Goal: Task Accomplishment & Management: Manage account settings

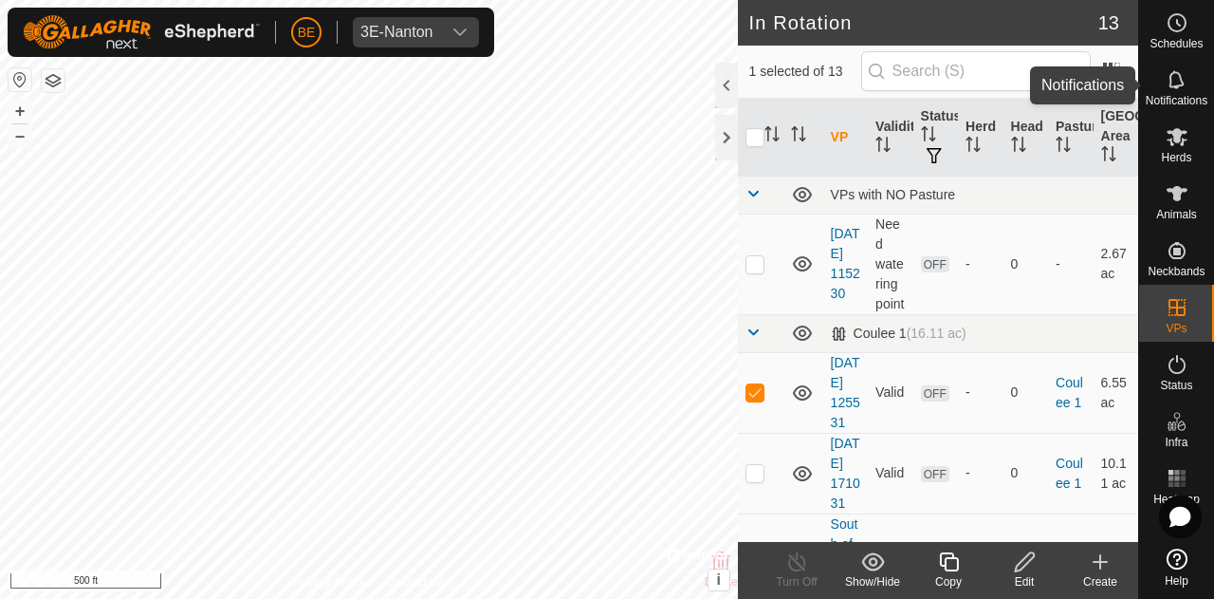
click at [1170, 102] on span "Notifications" at bounding box center [1177, 100] width 62 height 11
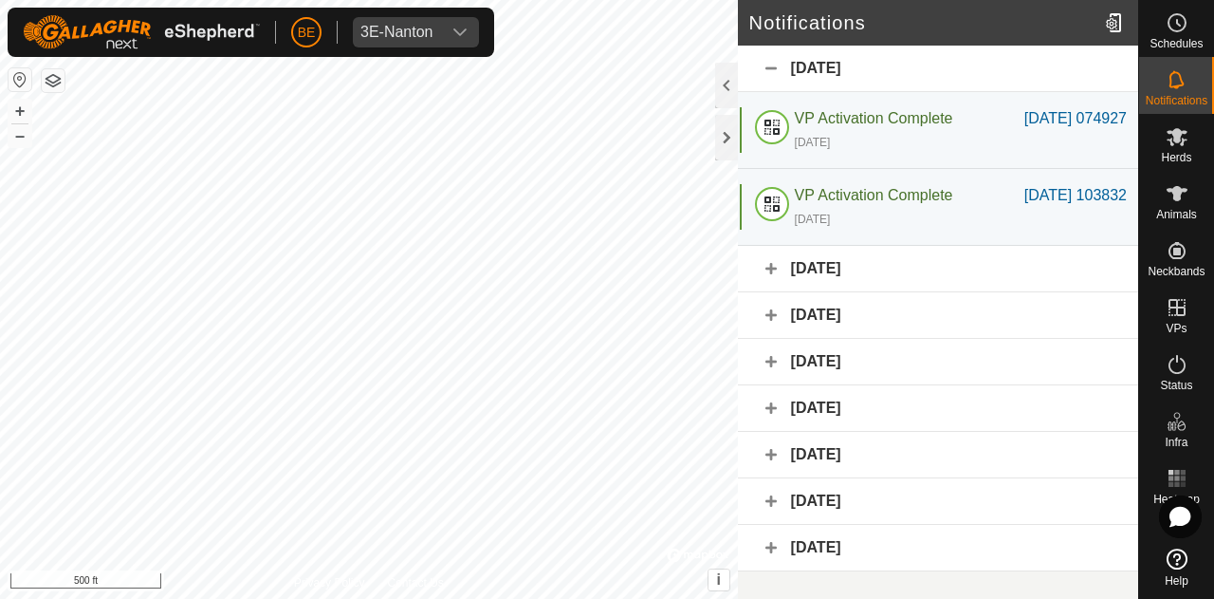
click at [766, 495] on div "[DATE]" at bounding box center [938, 501] width 400 height 46
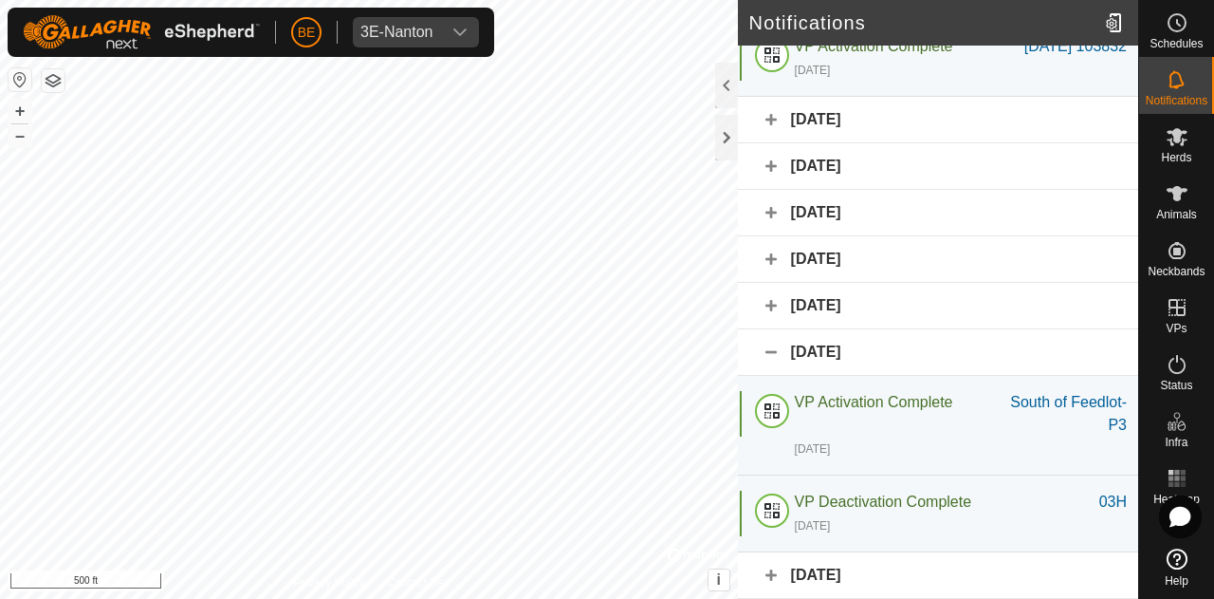
scroll to position [194, 0]
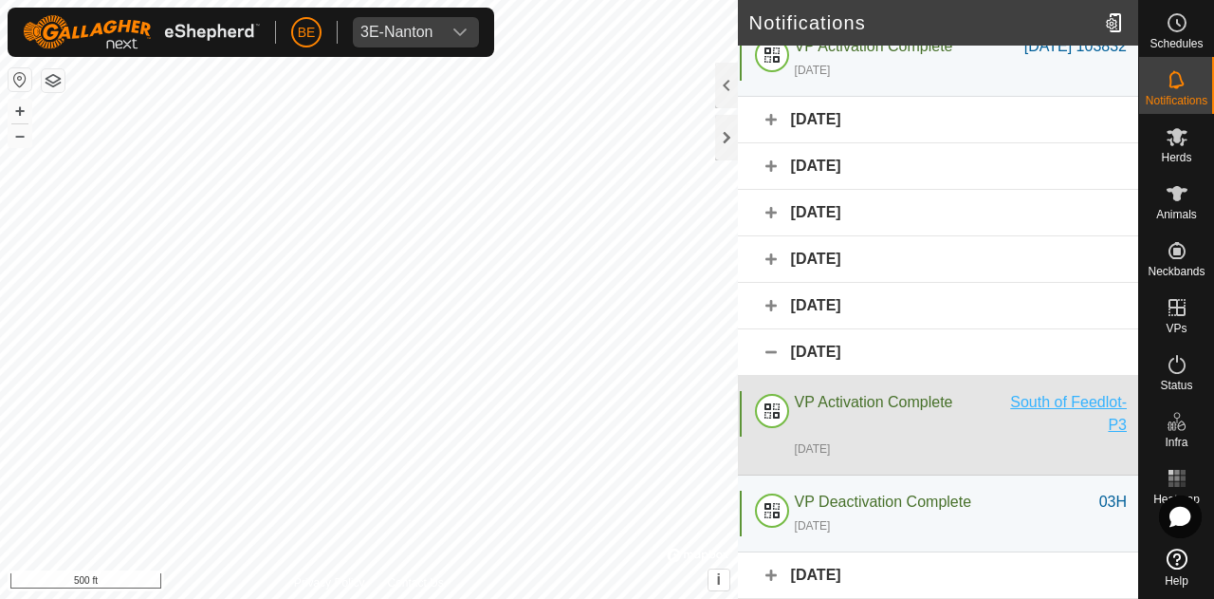
click at [1014, 406] on div "South of Feedlot- P3" at bounding box center [1060, 414] width 133 height 46
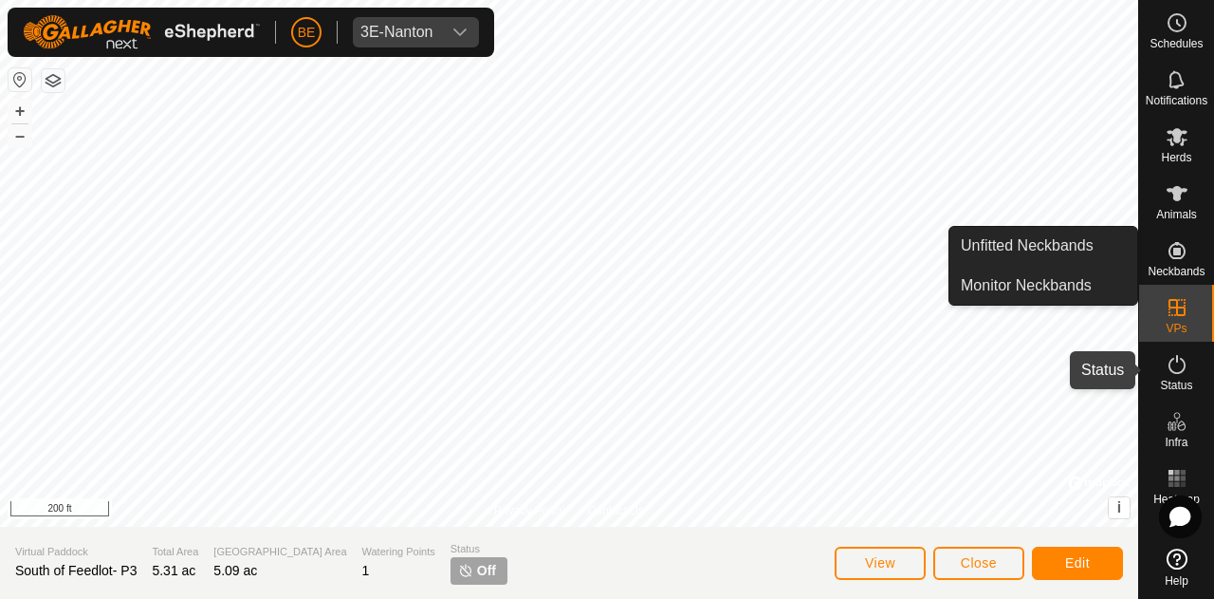
click at [1165, 358] on es-activation-svg-icon at bounding box center [1177, 364] width 34 height 30
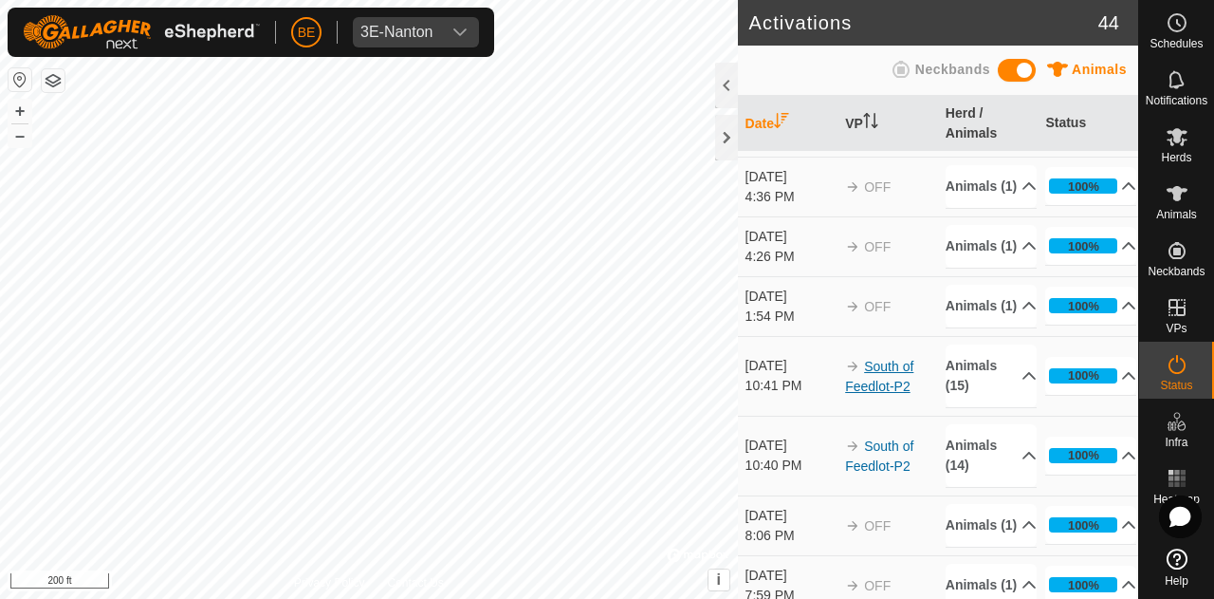
scroll to position [2337, 0]
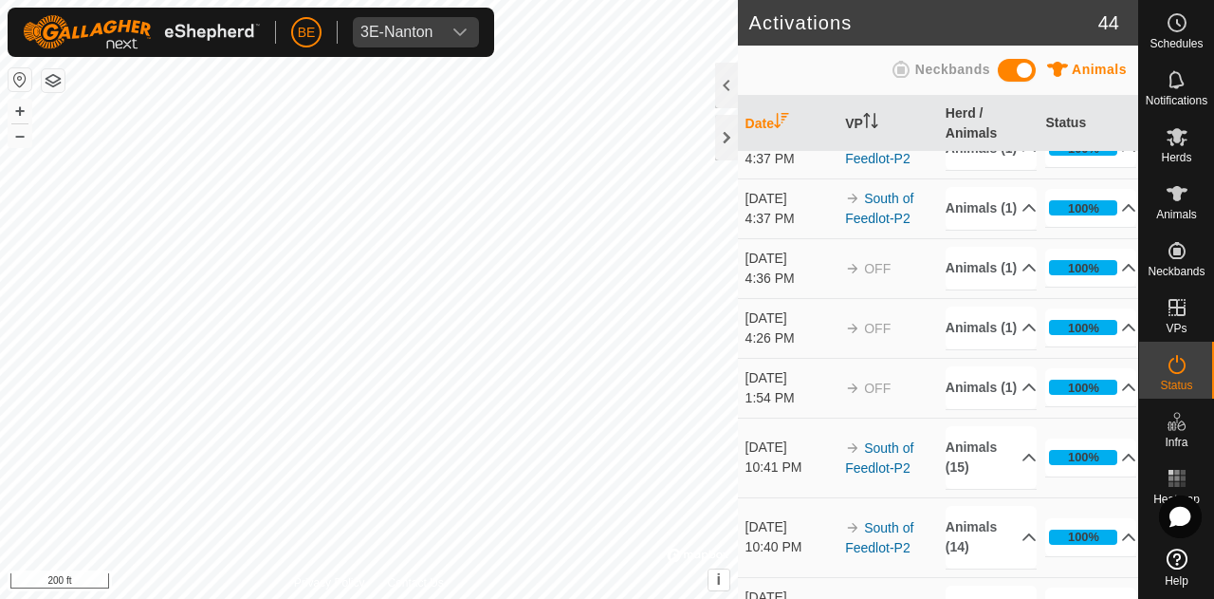
click at [879, 97] on link "[DATE] 171031" at bounding box center [875, 79] width 61 height 35
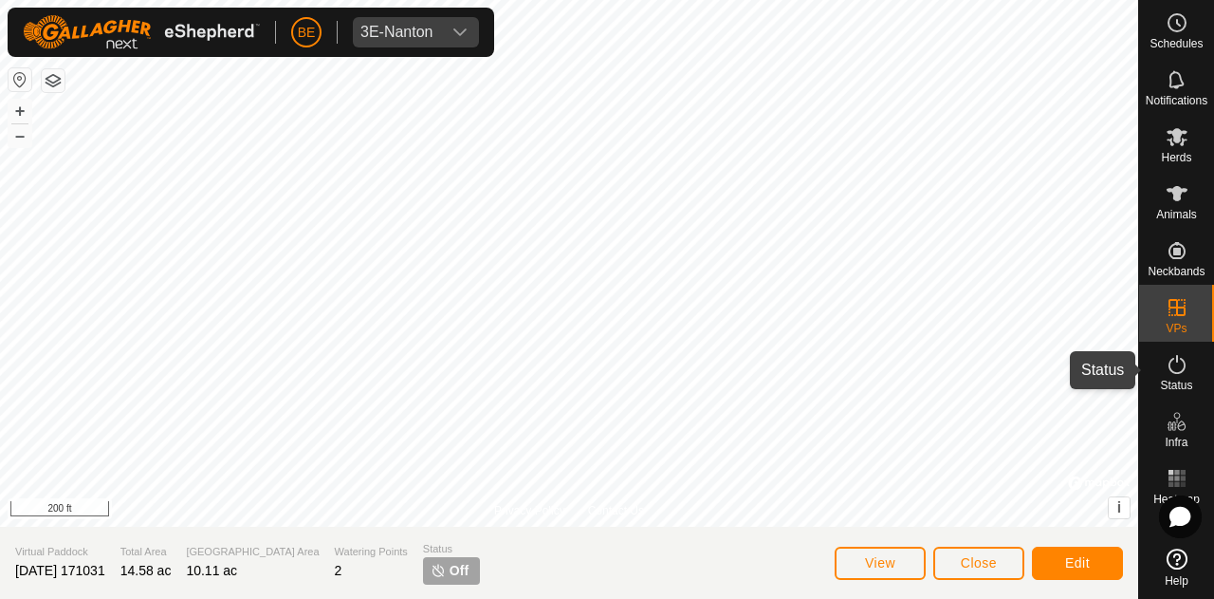
click at [1177, 371] on icon at bounding box center [1177, 364] width 23 height 23
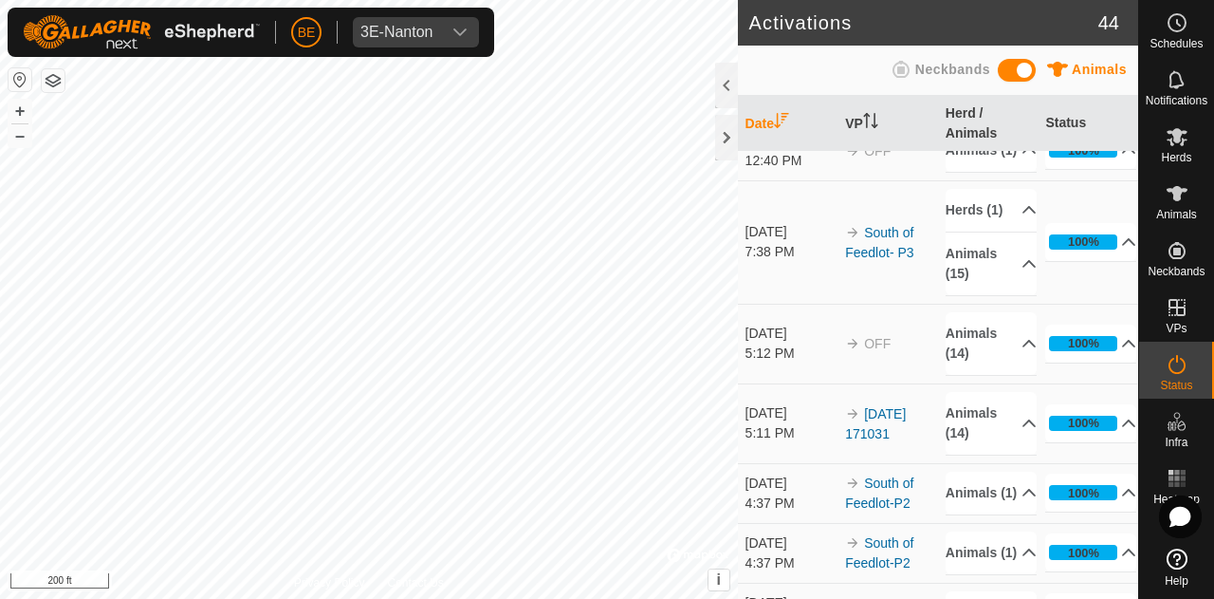
scroll to position [2182, 0]
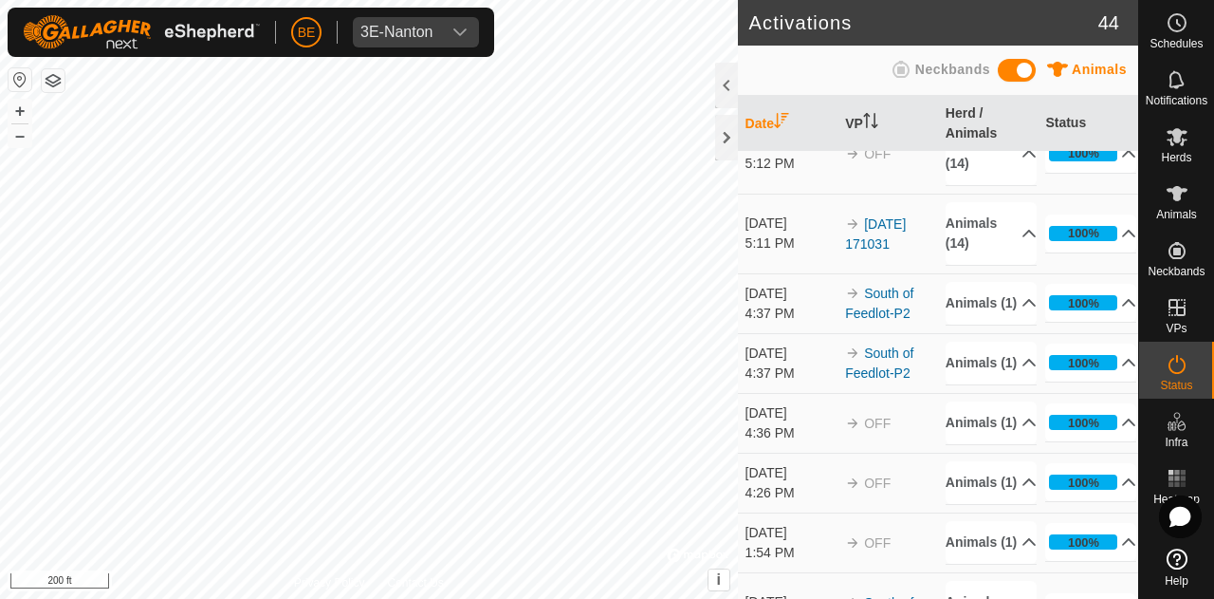
click at [883, 70] on link "South of Feedlot- P3" at bounding box center [879, 52] width 68 height 35
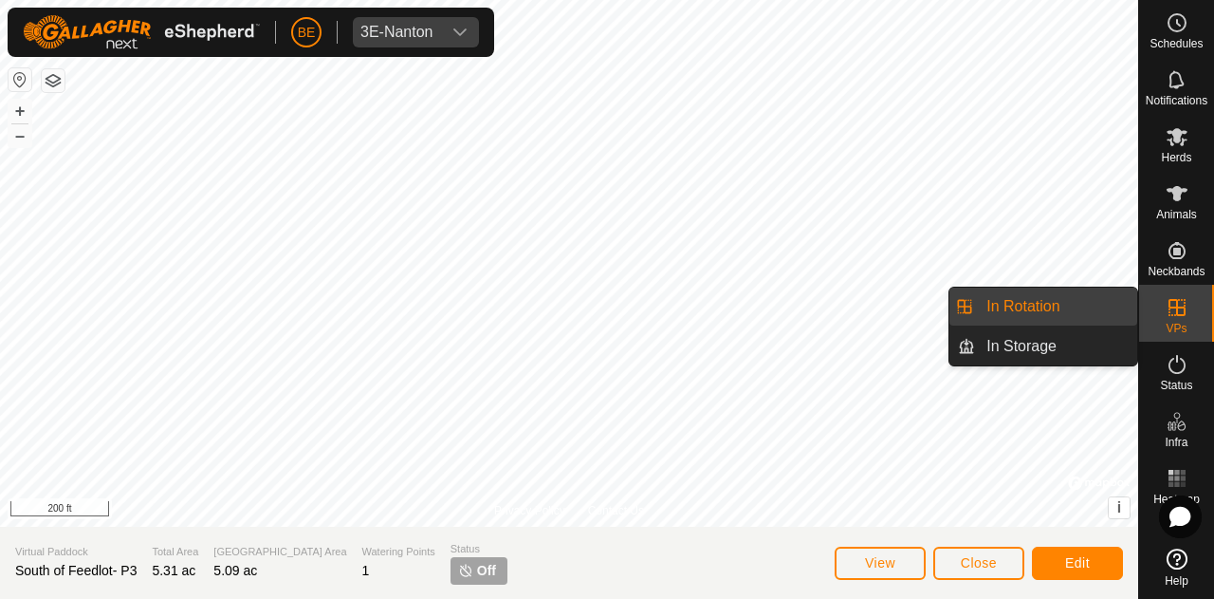
click at [1059, 302] on link "In Rotation" at bounding box center [1056, 306] width 162 height 38
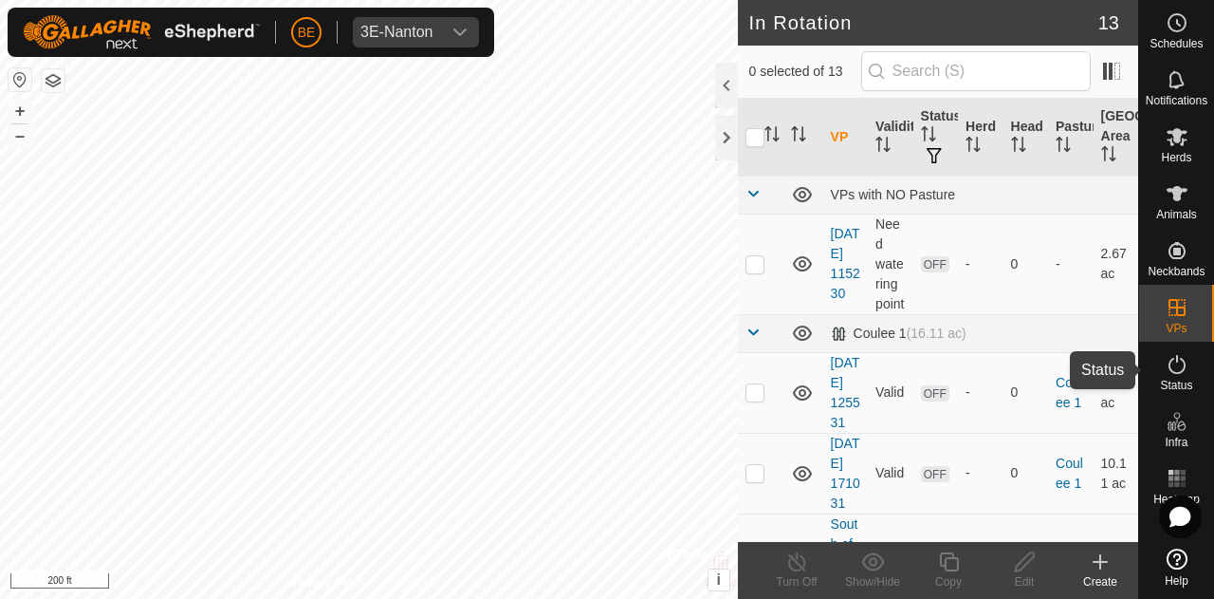
click at [1172, 369] on icon at bounding box center [1177, 364] width 23 height 23
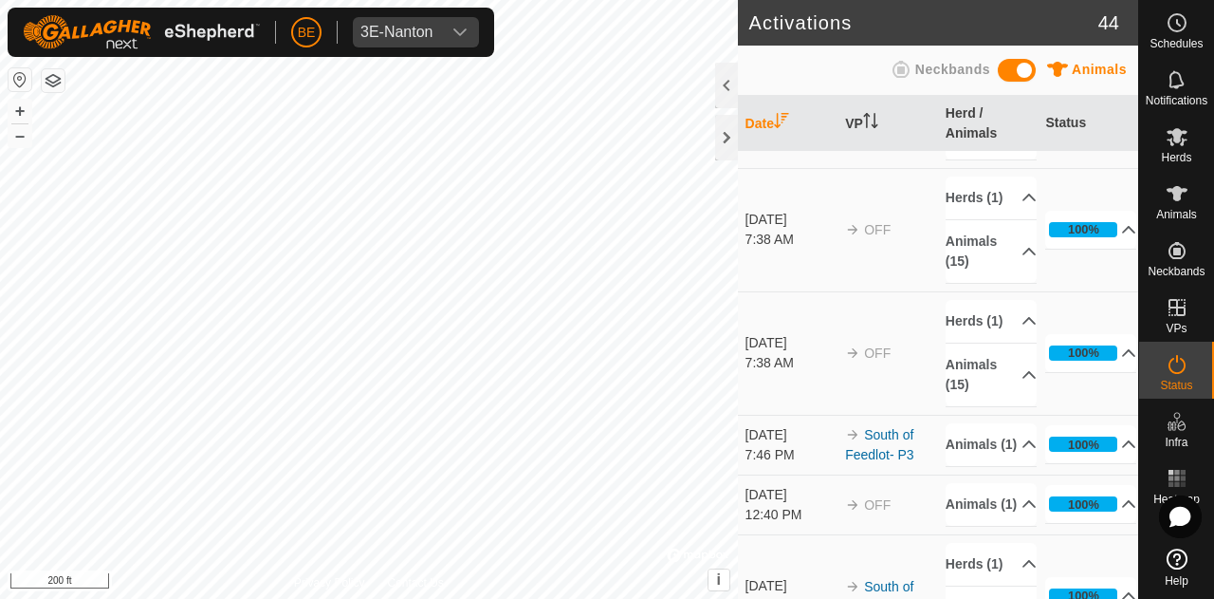
scroll to position [1518, 0]
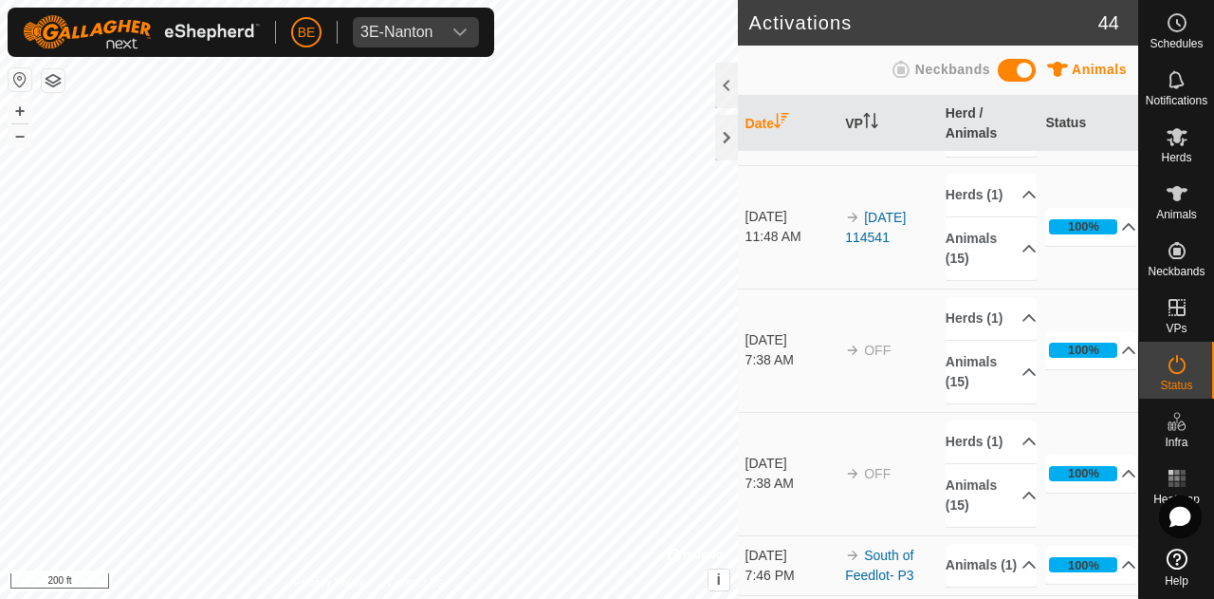
click at [880, 121] on link "[DATE] 100804" at bounding box center [875, 103] width 61 height 35
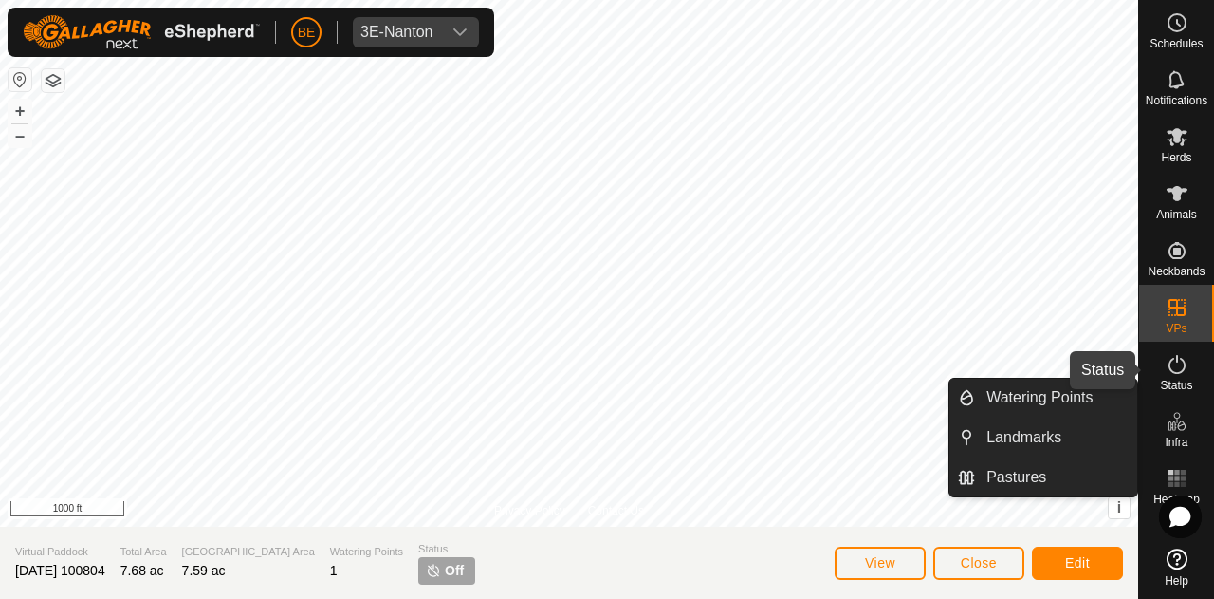
click at [1180, 359] on icon at bounding box center [1177, 364] width 17 height 19
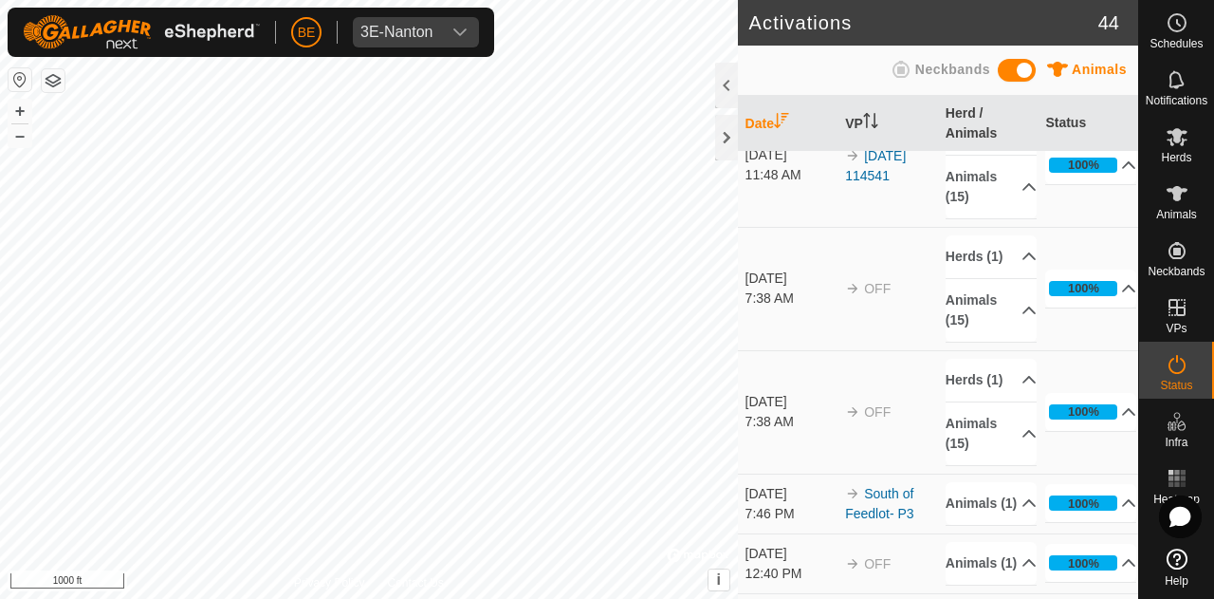
scroll to position [1518, 0]
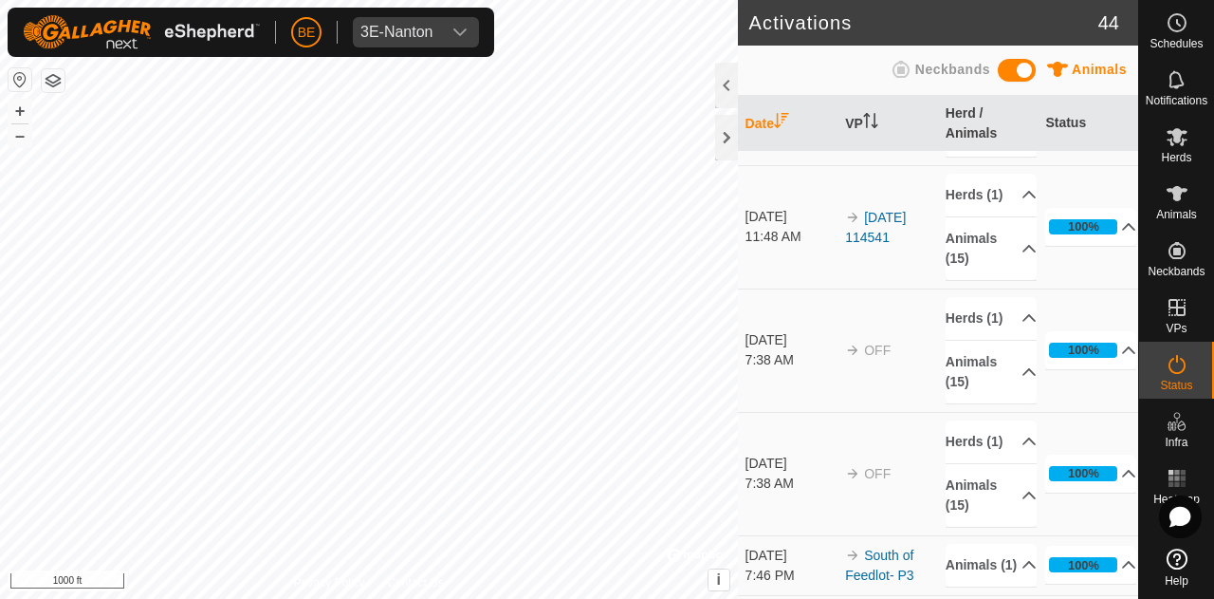
click at [894, 121] on link "[DATE] 100804" at bounding box center [875, 103] width 61 height 35
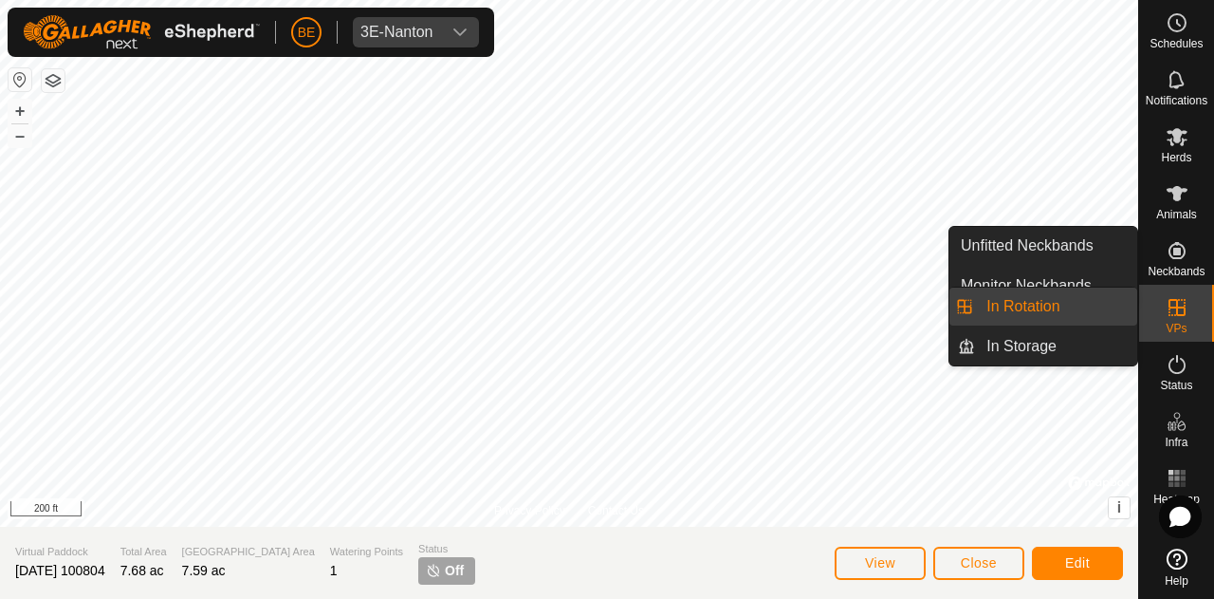
drag, startPoint x: 1128, startPoint y: 304, endPoint x: 1074, endPoint y: 301, distance: 54.2
click at [1067, 301] on link "In Rotation" at bounding box center [1056, 306] width 162 height 38
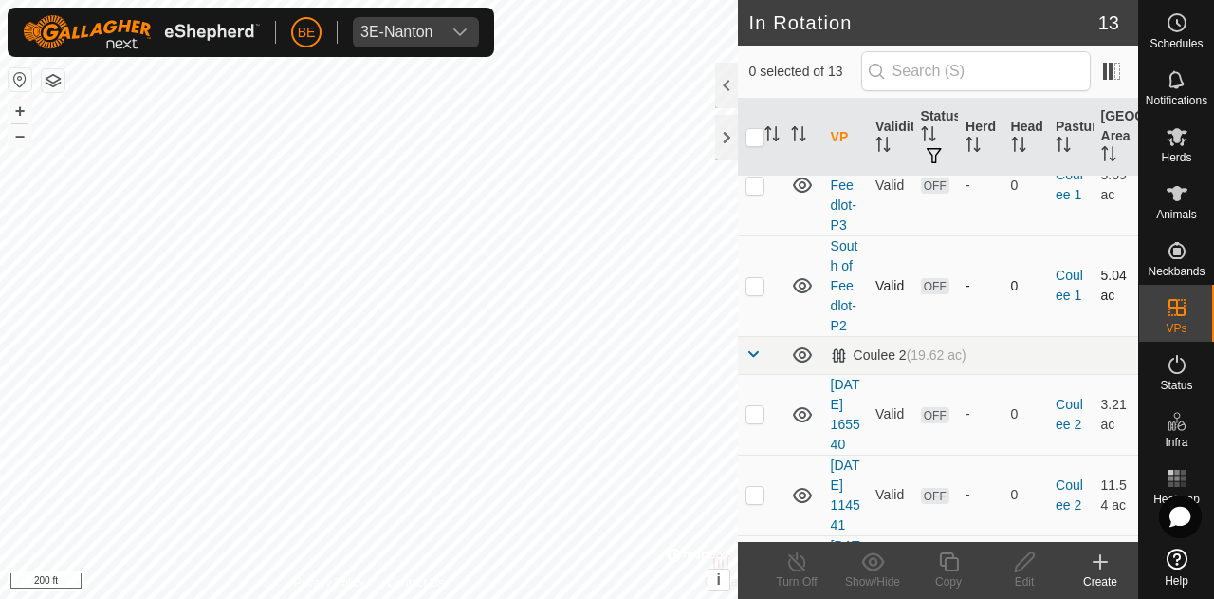
scroll to position [474, 0]
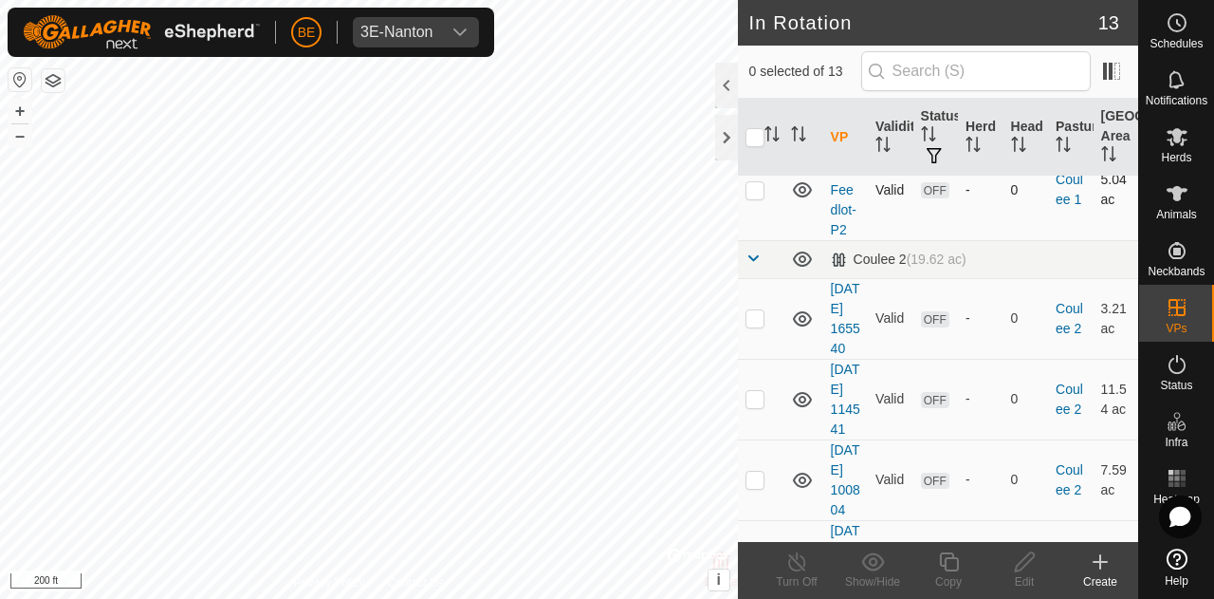
checkbox input "true"
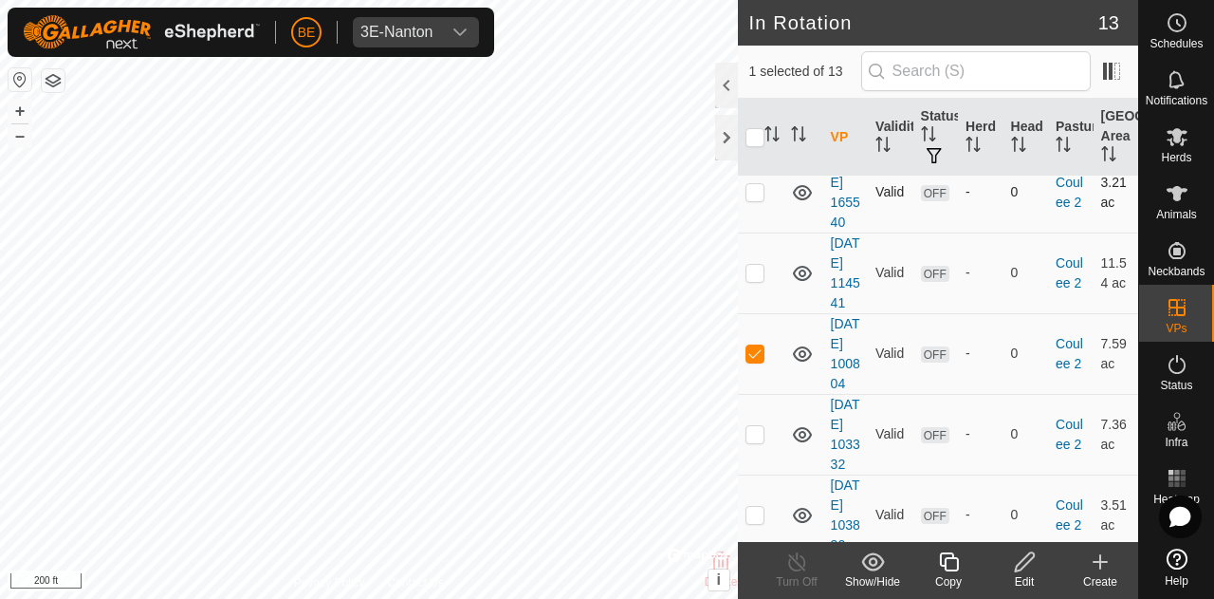
scroll to position [569, 0]
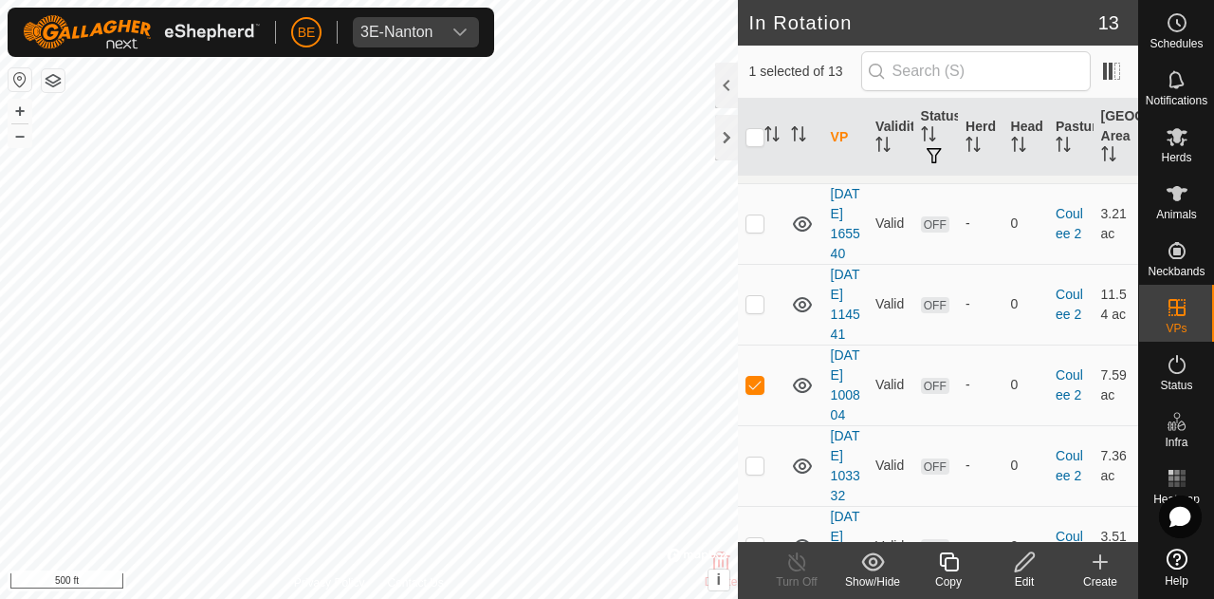
checkbox input "true"
checkbox input "false"
click at [1187, 365] on icon at bounding box center [1177, 364] width 23 height 23
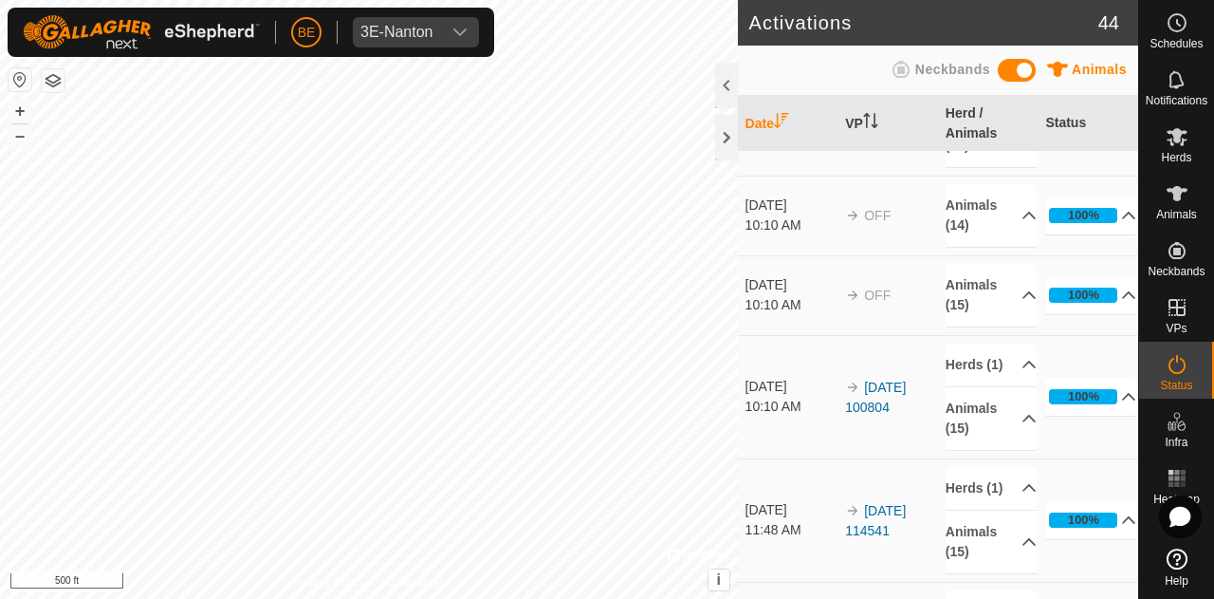
scroll to position [1328, 0]
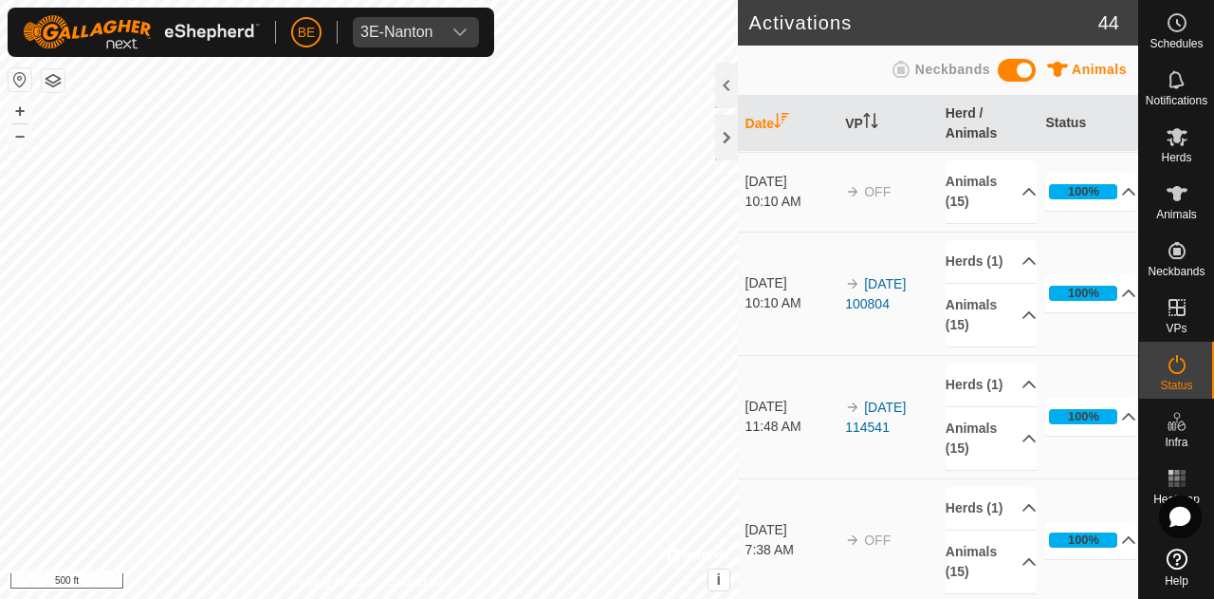
click at [869, 28] on link "[DATE] 100804" at bounding box center [875, 10] width 61 height 35
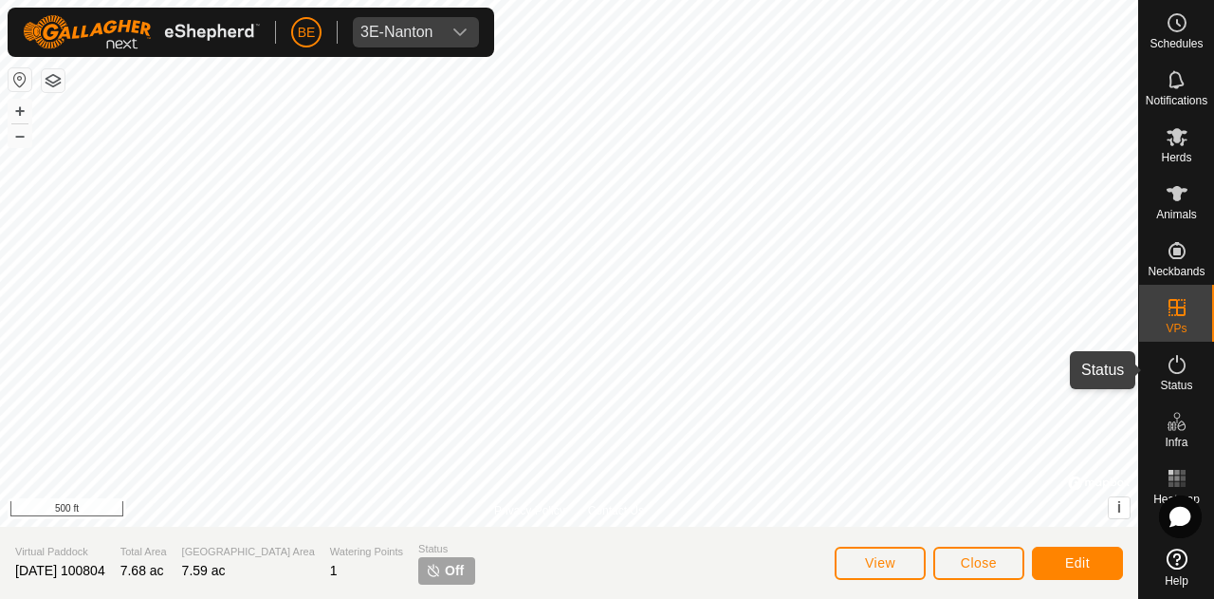
click at [1172, 380] on span "Status" at bounding box center [1176, 385] width 32 height 11
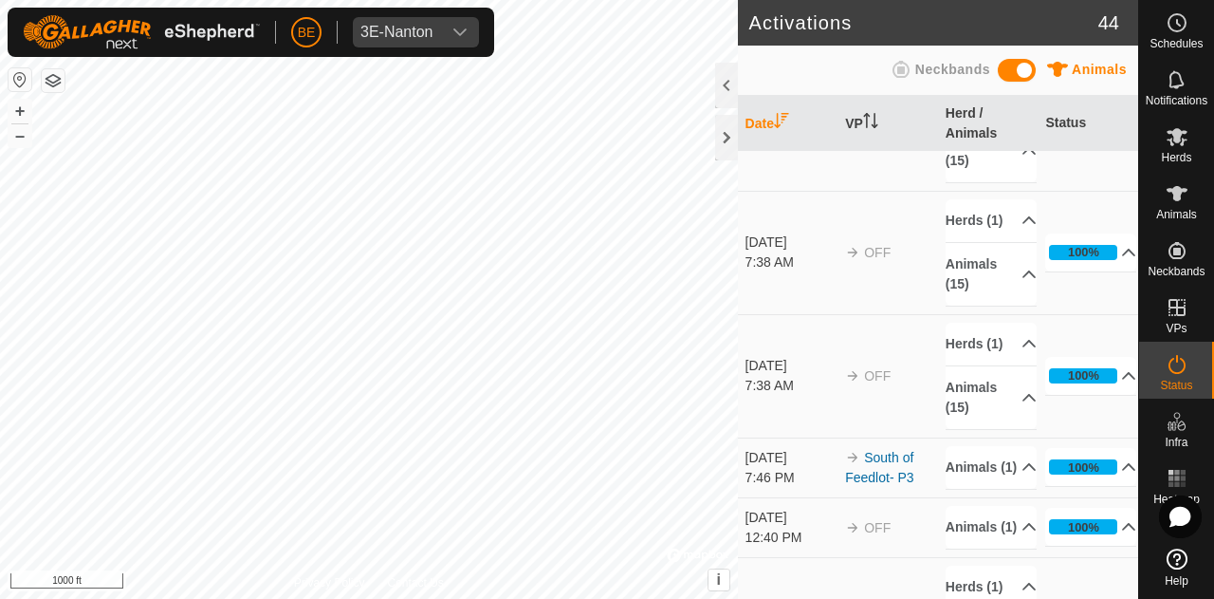
scroll to position [1708, 0]
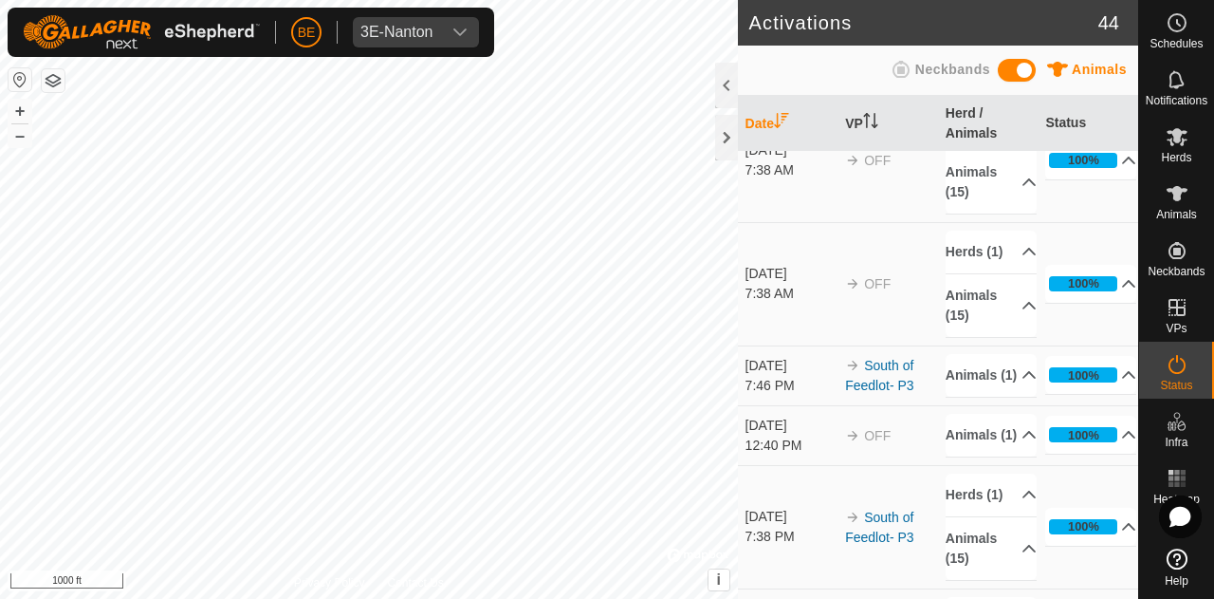
click at [875, 55] on link "[DATE] 114541" at bounding box center [875, 37] width 61 height 35
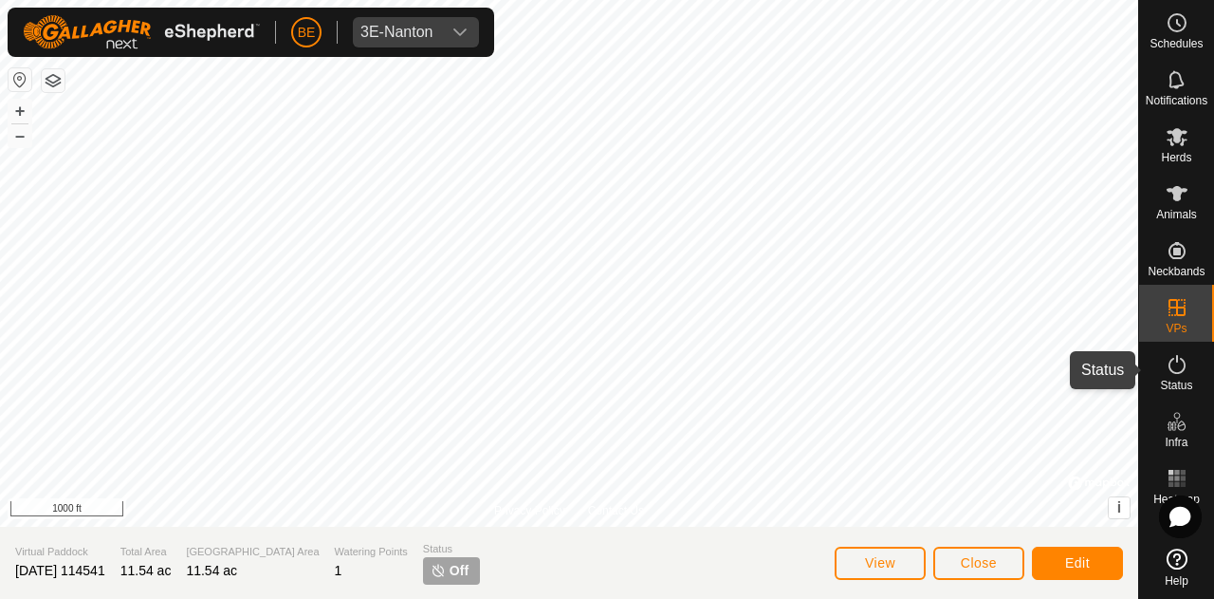
click at [1181, 365] on icon at bounding box center [1177, 364] width 23 height 23
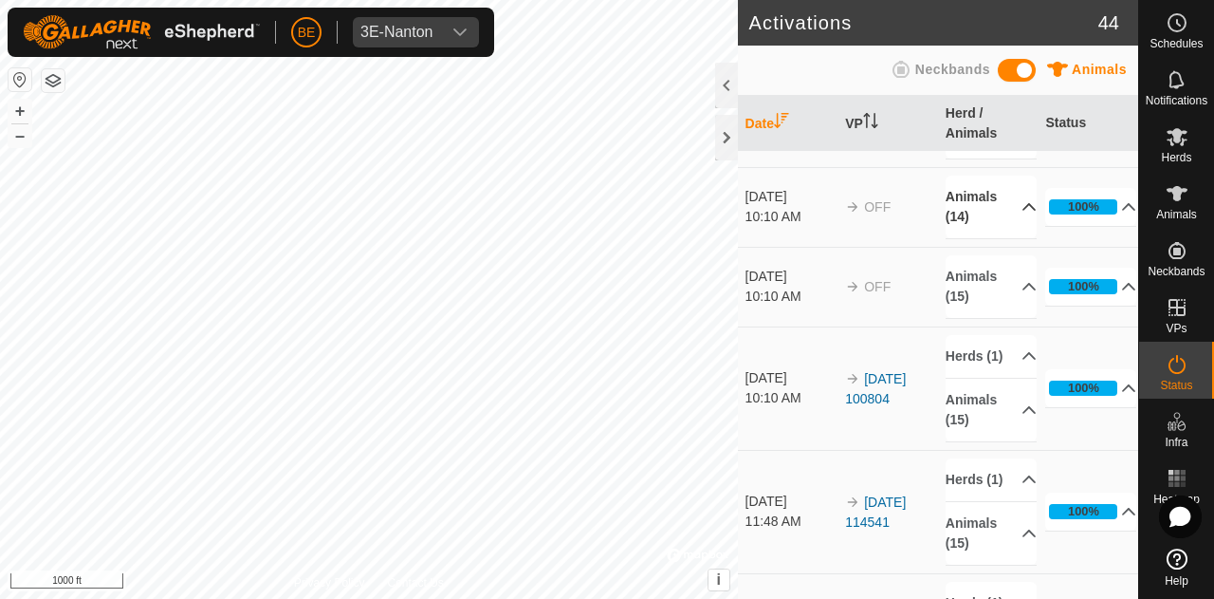
scroll to position [1139, 0]
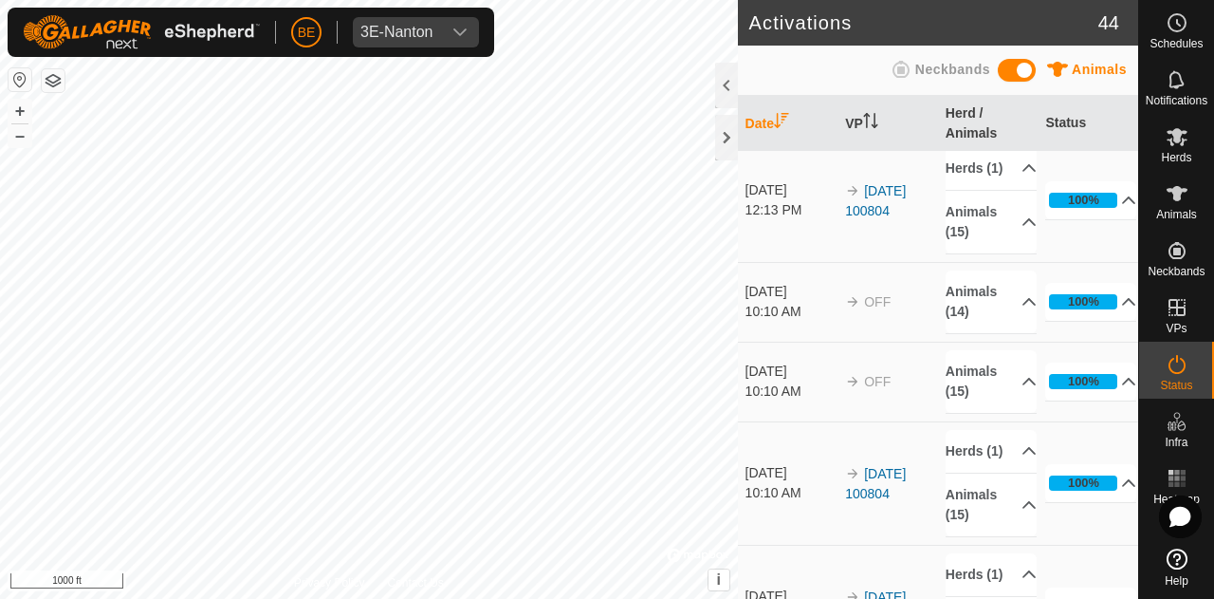
click at [862, 95] on link "[DATE] 103332" at bounding box center [875, 77] width 61 height 35
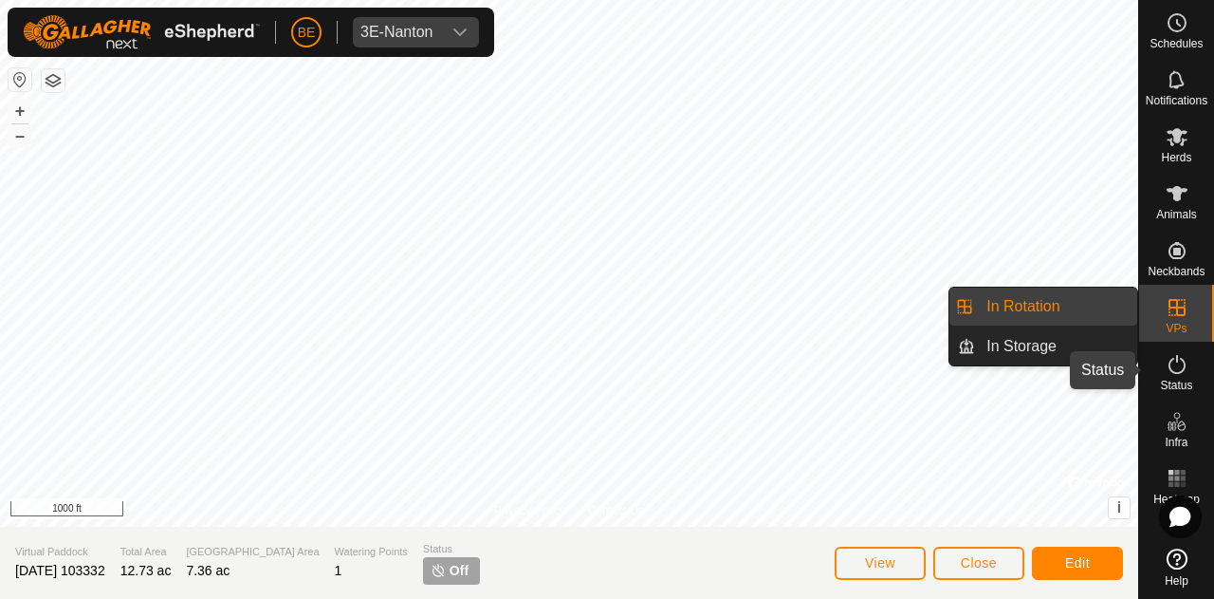
click at [1183, 362] on icon at bounding box center [1177, 364] width 23 height 23
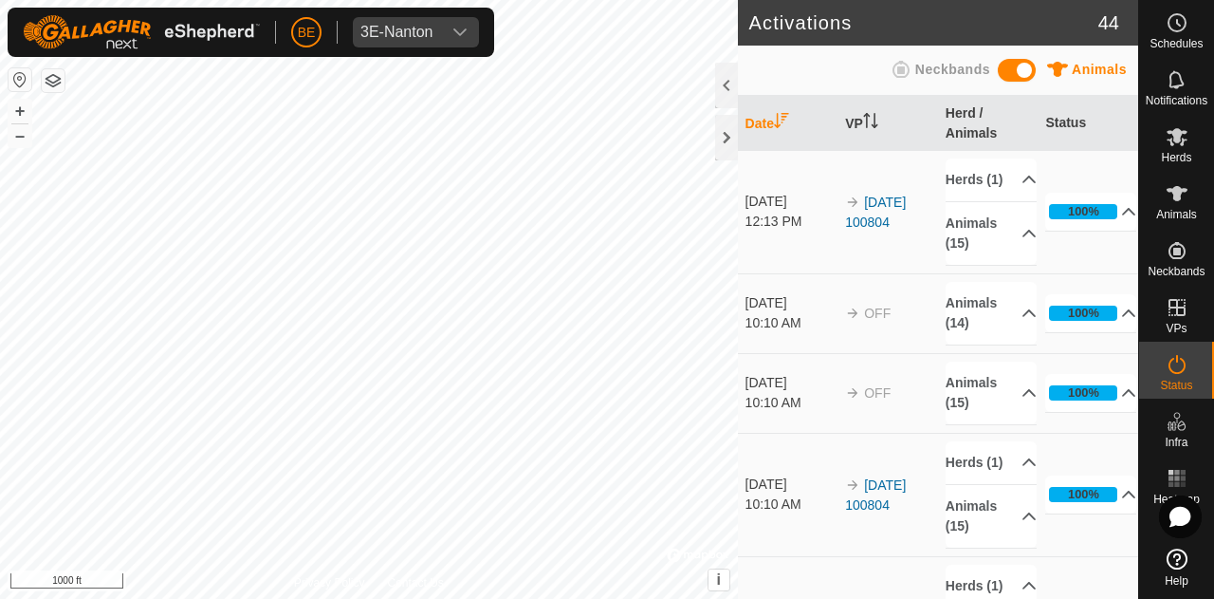
scroll to position [1139, 0]
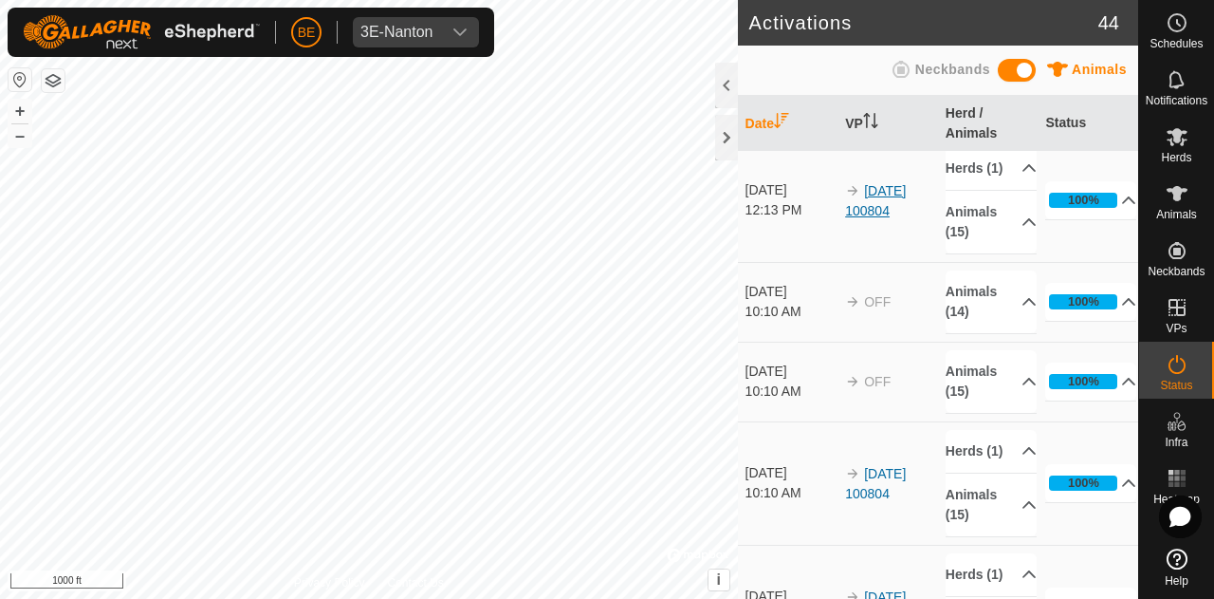
click at [872, 218] on link "[DATE] 100804" at bounding box center [875, 200] width 61 height 35
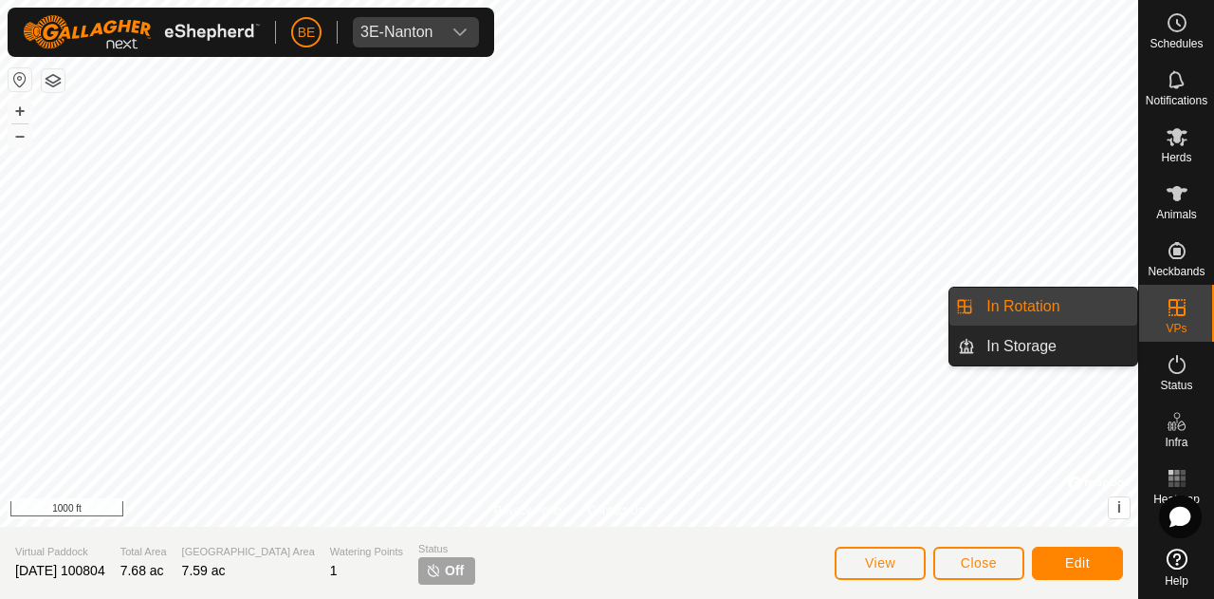
click at [1188, 322] on es-virtualpaddocks-svg-icon at bounding box center [1177, 307] width 34 height 30
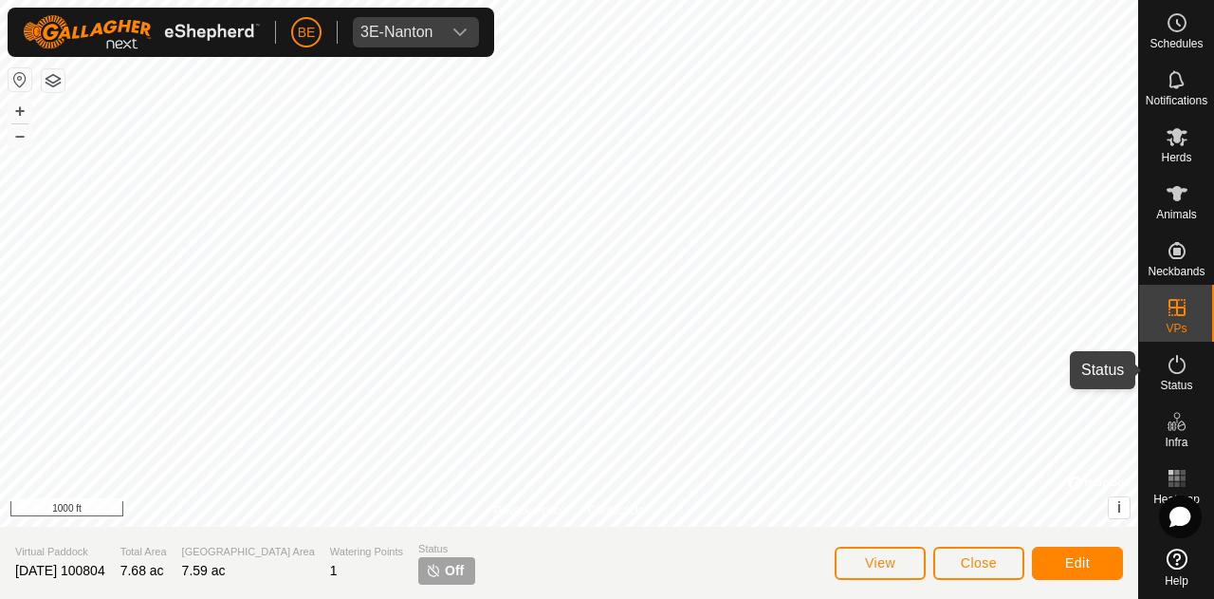
drag, startPoint x: 1188, startPoint y: 379, endPoint x: 1168, endPoint y: 398, distance: 27.5
click at [1188, 380] on span "Status" at bounding box center [1176, 385] width 32 height 11
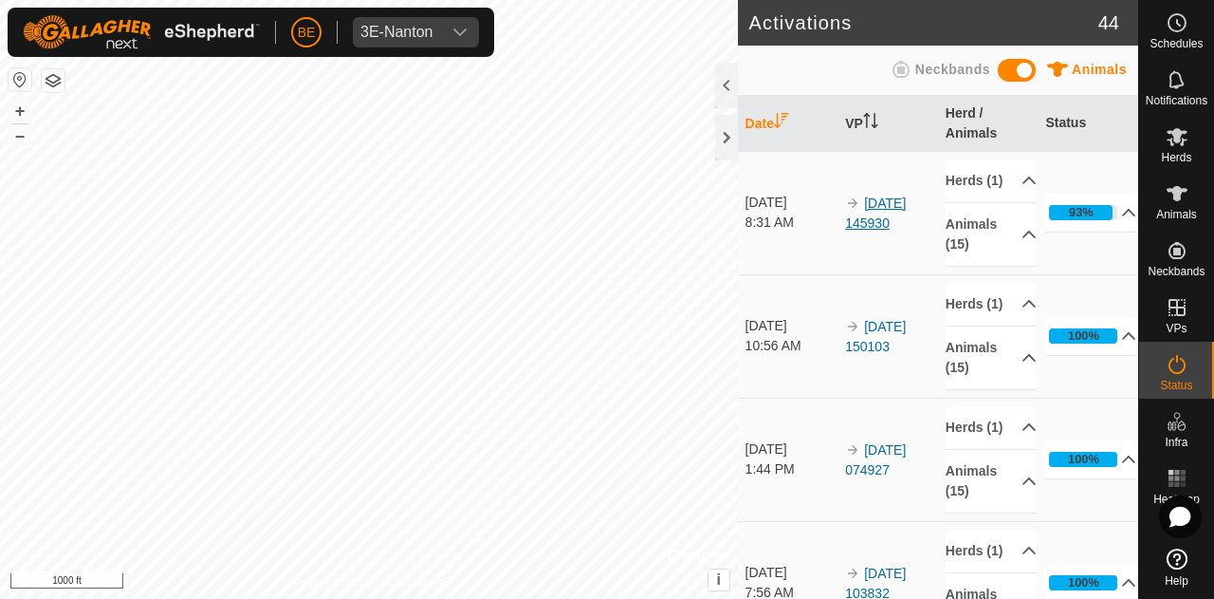
click at [886, 214] on link "[DATE] 145930" at bounding box center [875, 212] width 61 height 35
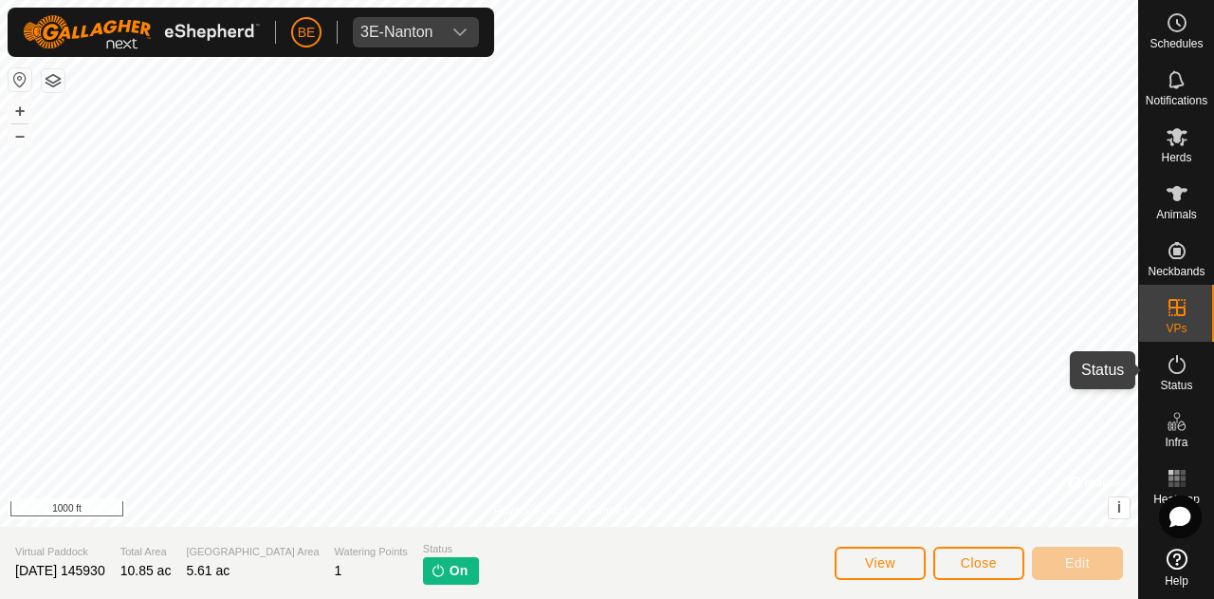
click at [1178, 372] on icon at bounding box center [1177, 364] width 17 height 19
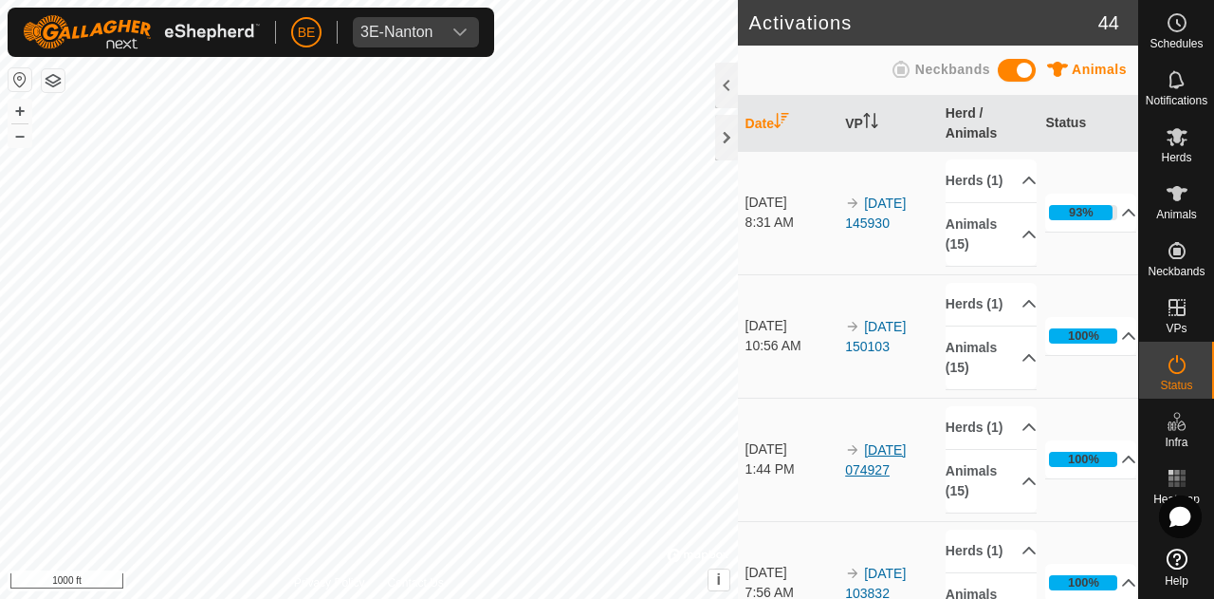
click at [879, 477] on link "[DATE] 074927" at bounding box center [875, 459] width 61 height 35
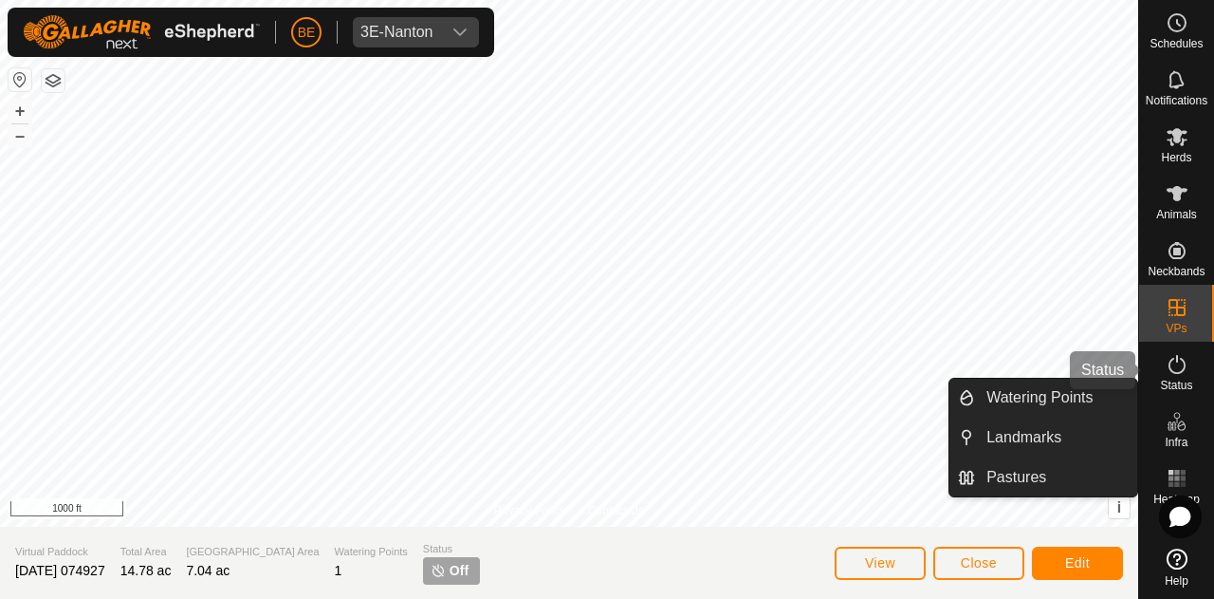
click at [1185, 365] on icon at bounding box center [1177, 364] width 17 height 19
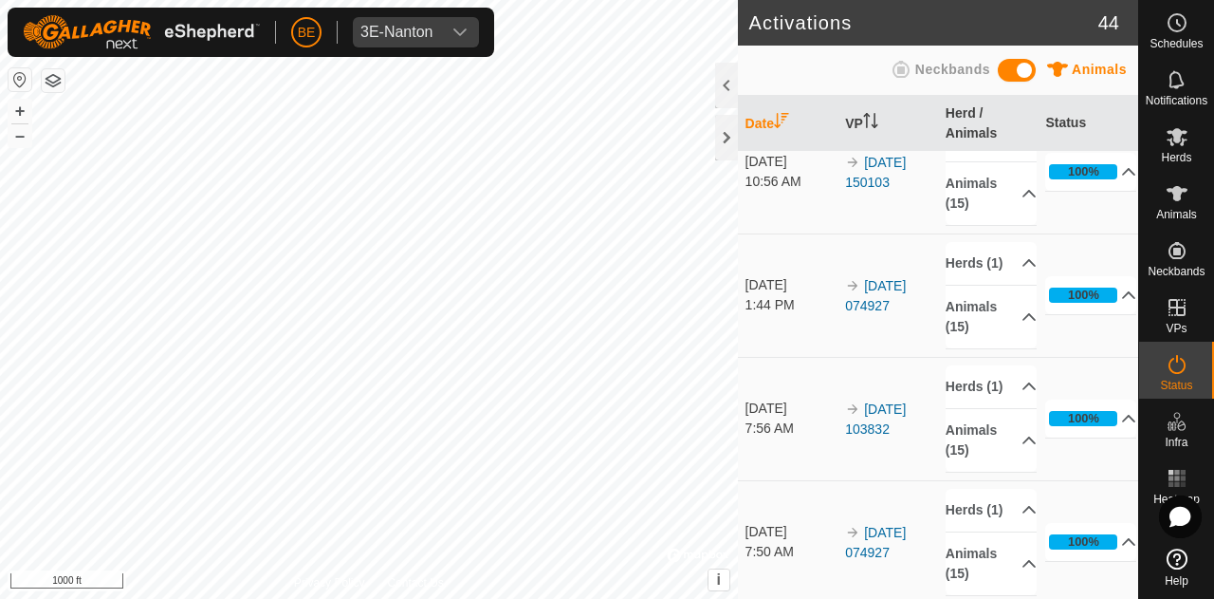
scroll to position [190, 0]
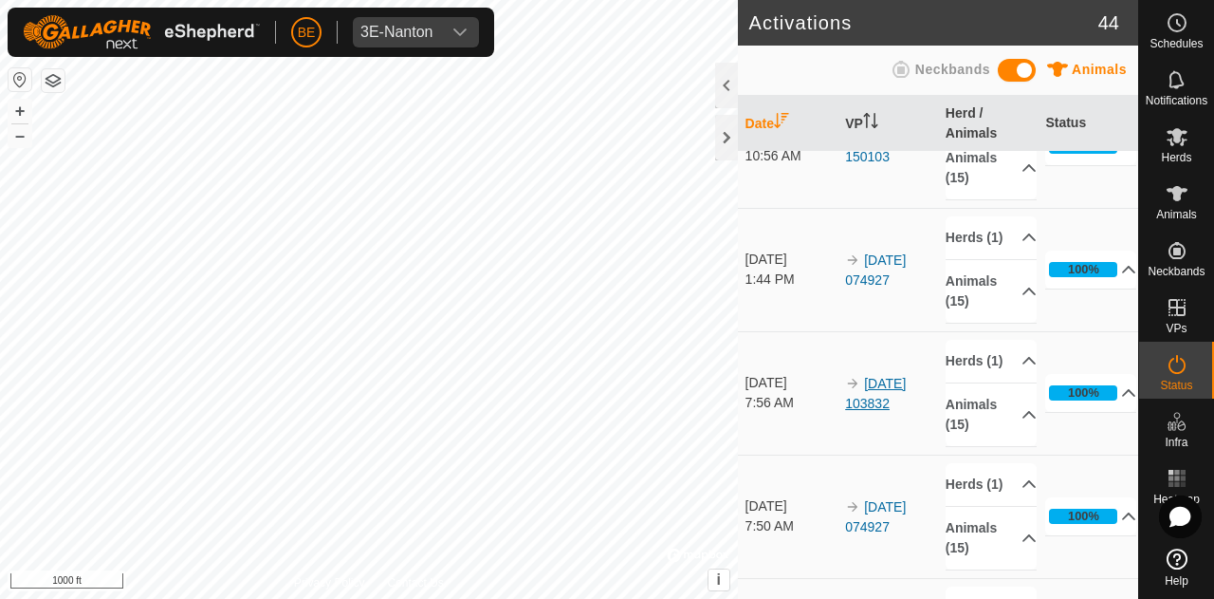
click at [875, 411] on link "[DATE] 103832" at bounding box center [875, 393] width 61 height 35
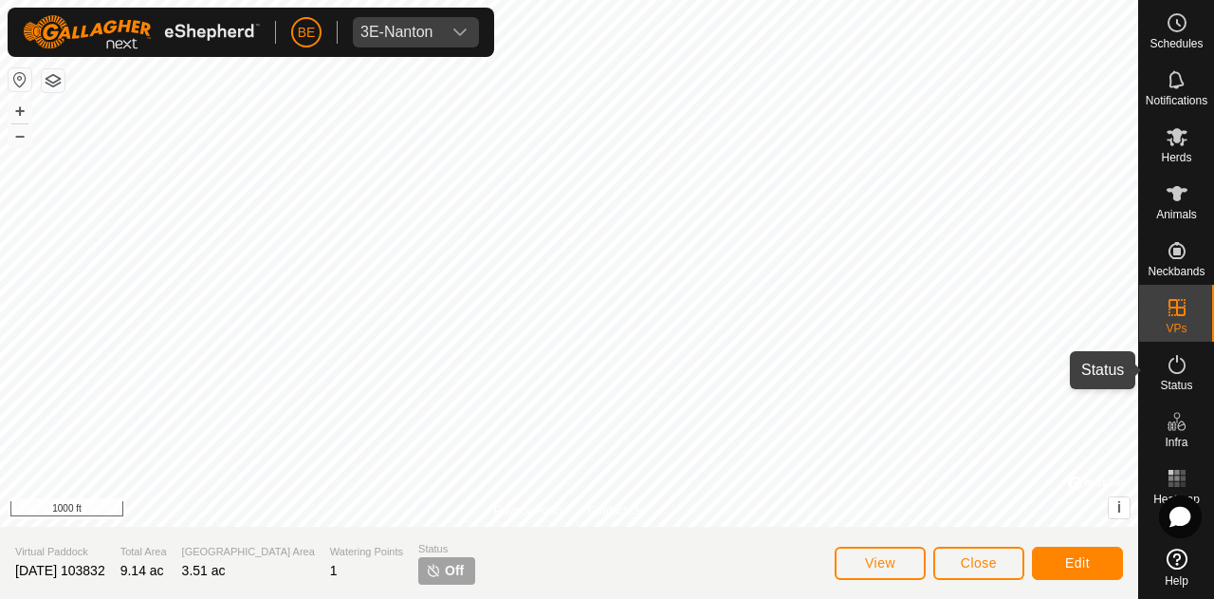
click at [1171, 376] on es-activation-svg-icon at bounding box center [1177, 364] width 34 height 30
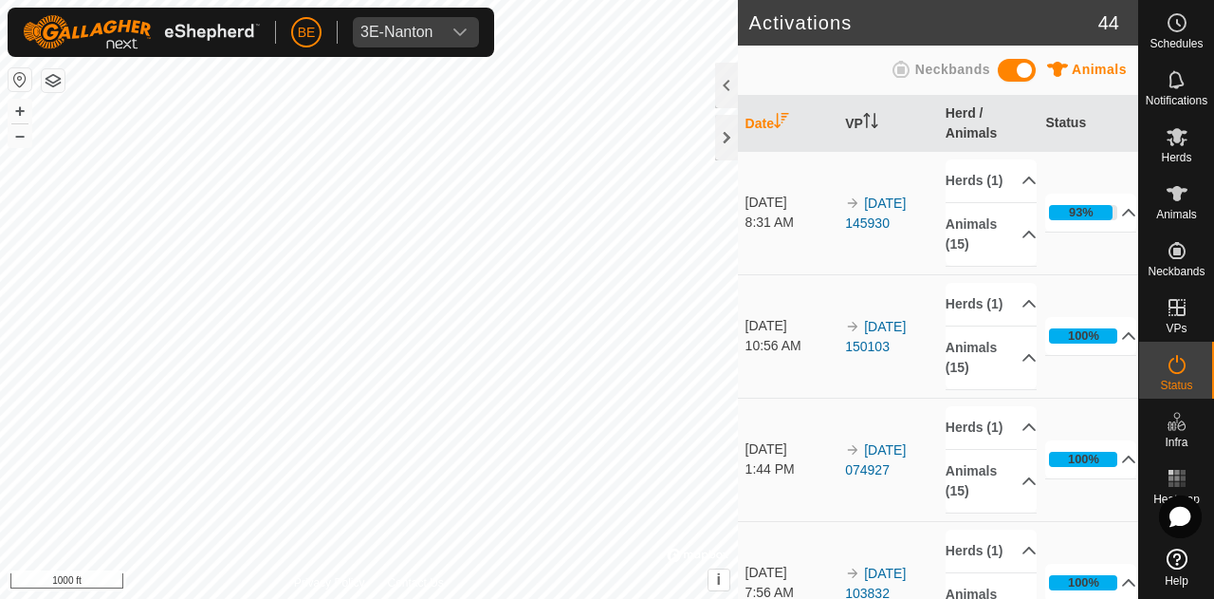
scroll to position [95, 0]
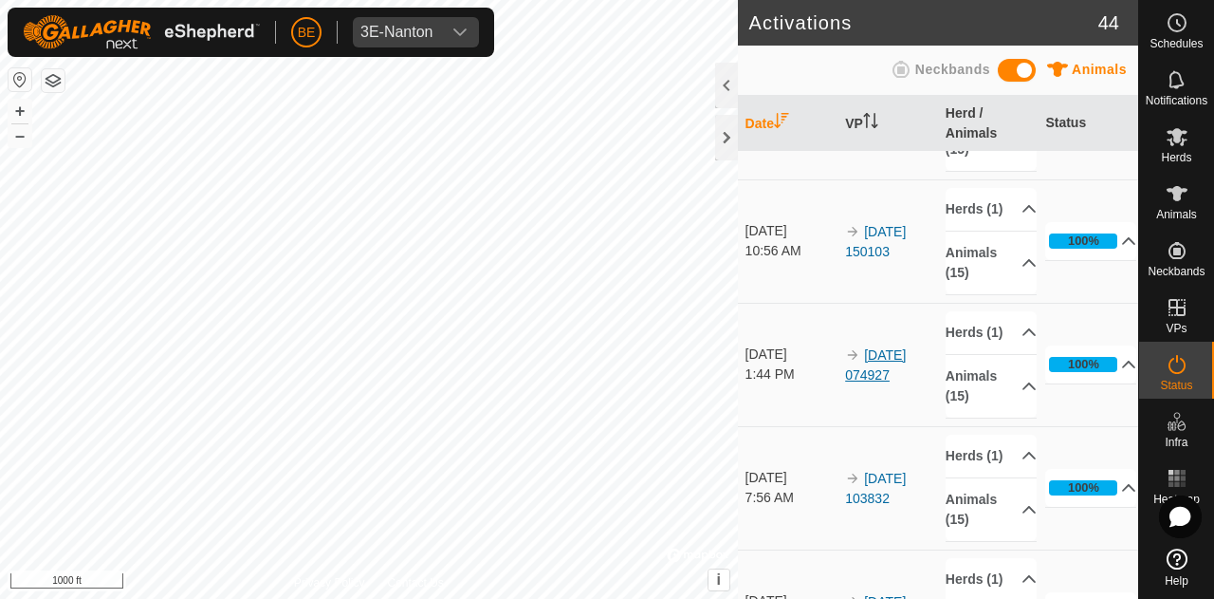
click at [880, 382] on link "[DATE] 074927" at bounding box center [875, 364] width 61 height 35
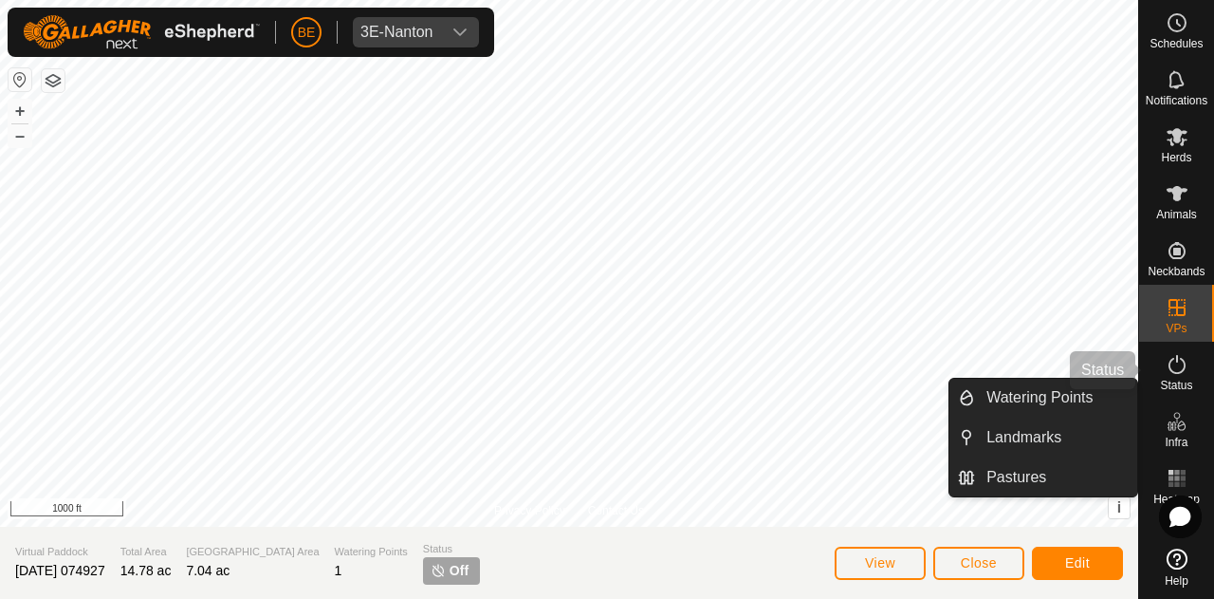
click at [1168, 370] on icon at bounding box center [1177, 364] width 23 height 23
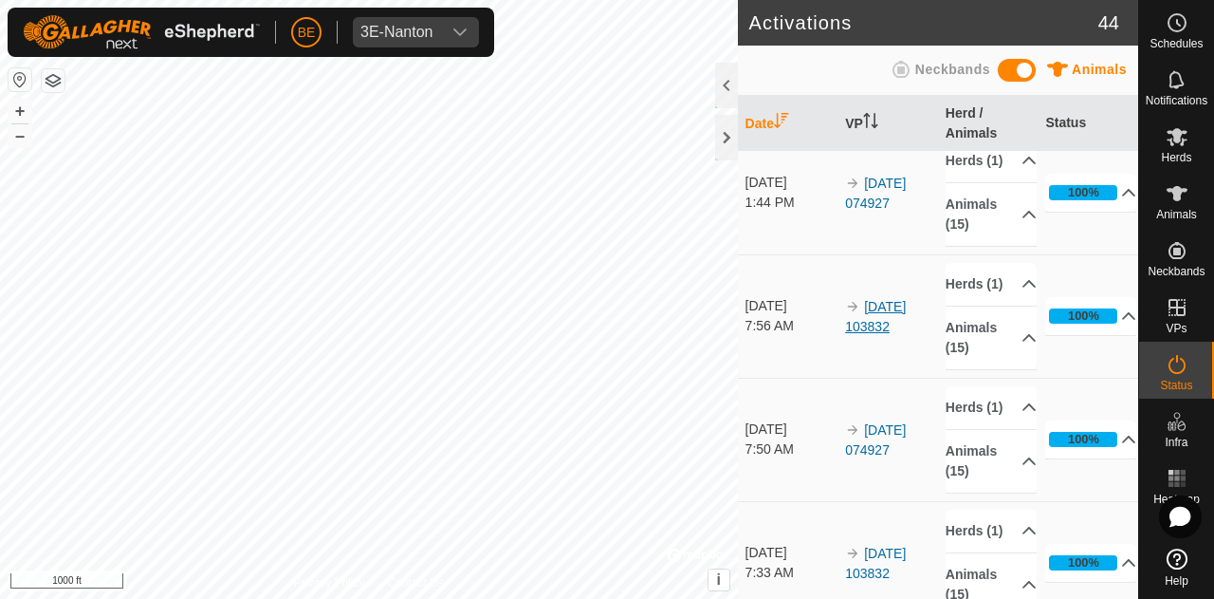
scroll to position [285, 0]
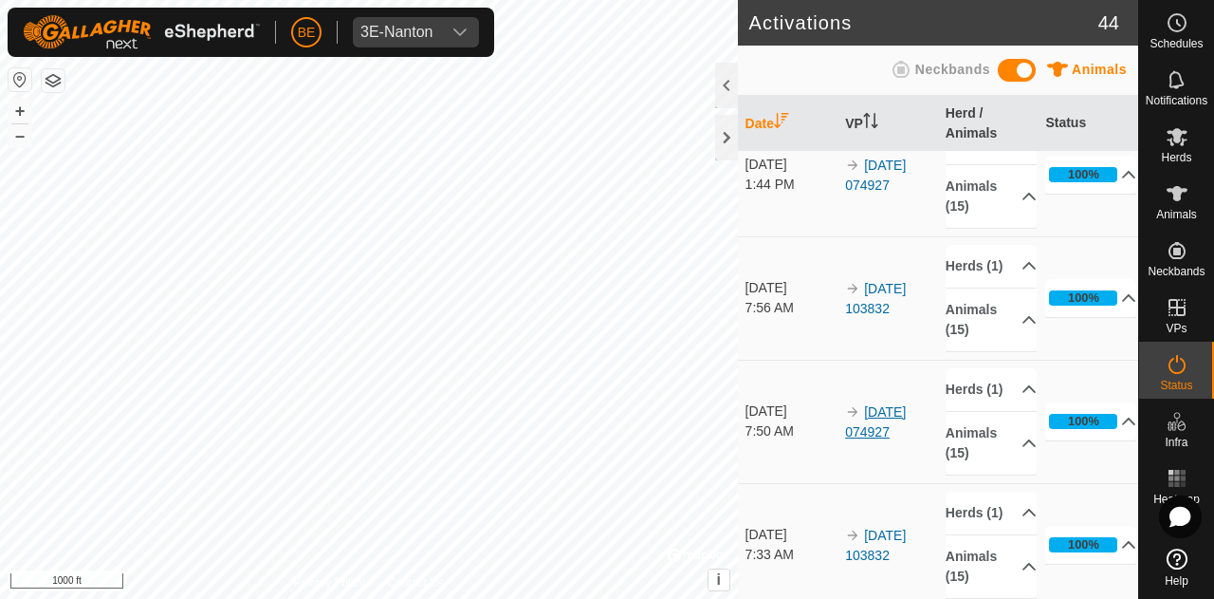
click at [874, 439] on link "[DATE] 074927" at bounding box center [875, 421] width 61 height 35
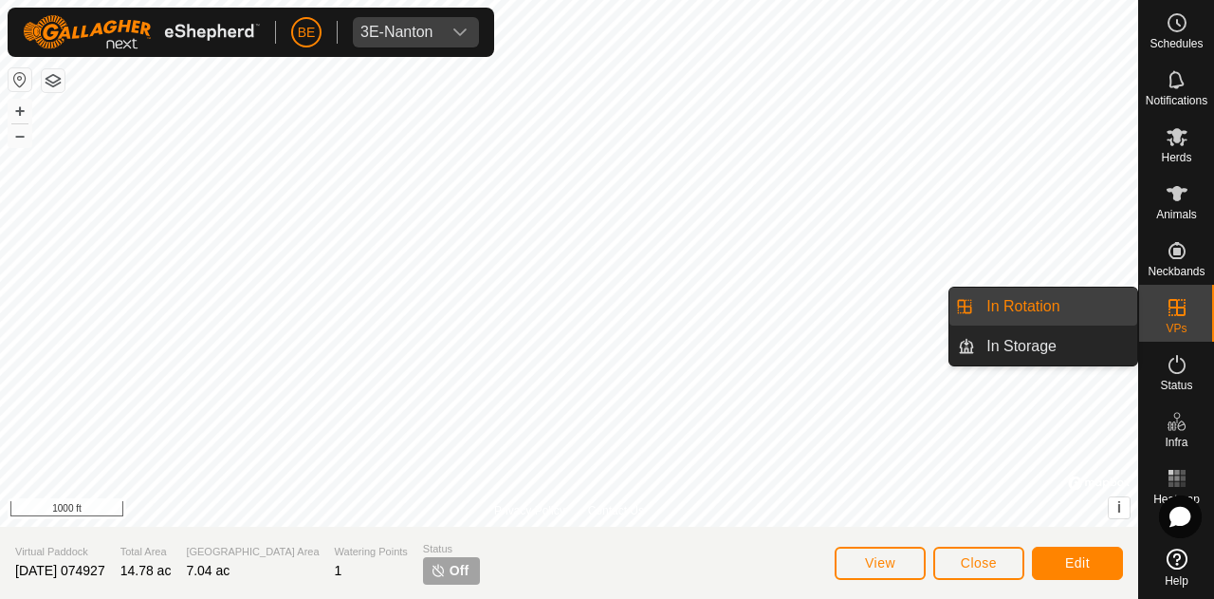
click at [1189, 332] on div "VPs" at bounding box center [1176, 313] width 75 height 57
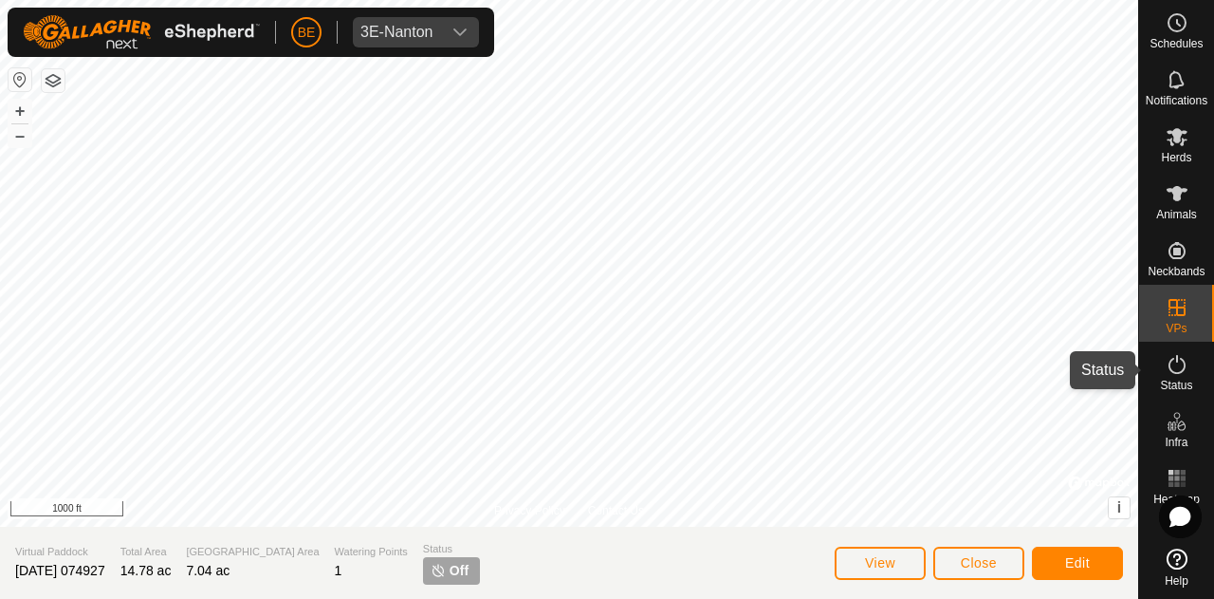
click at [1200, 357] on div "Status" at bounding box center [1176, 370] width 75 height 57
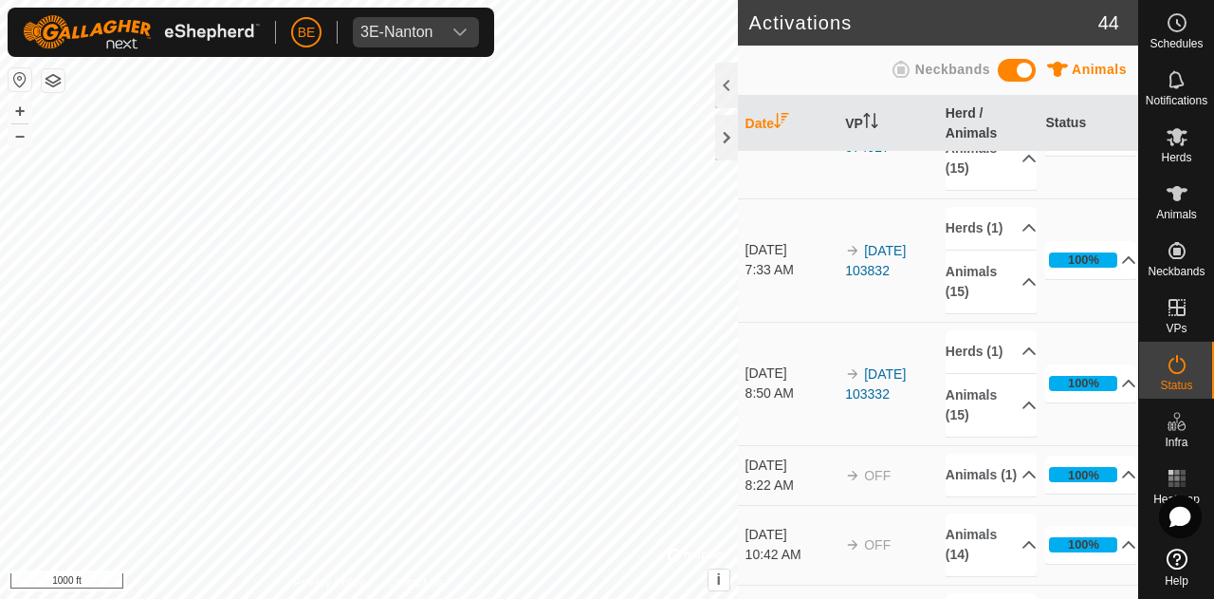
scroll to position [664, 0]
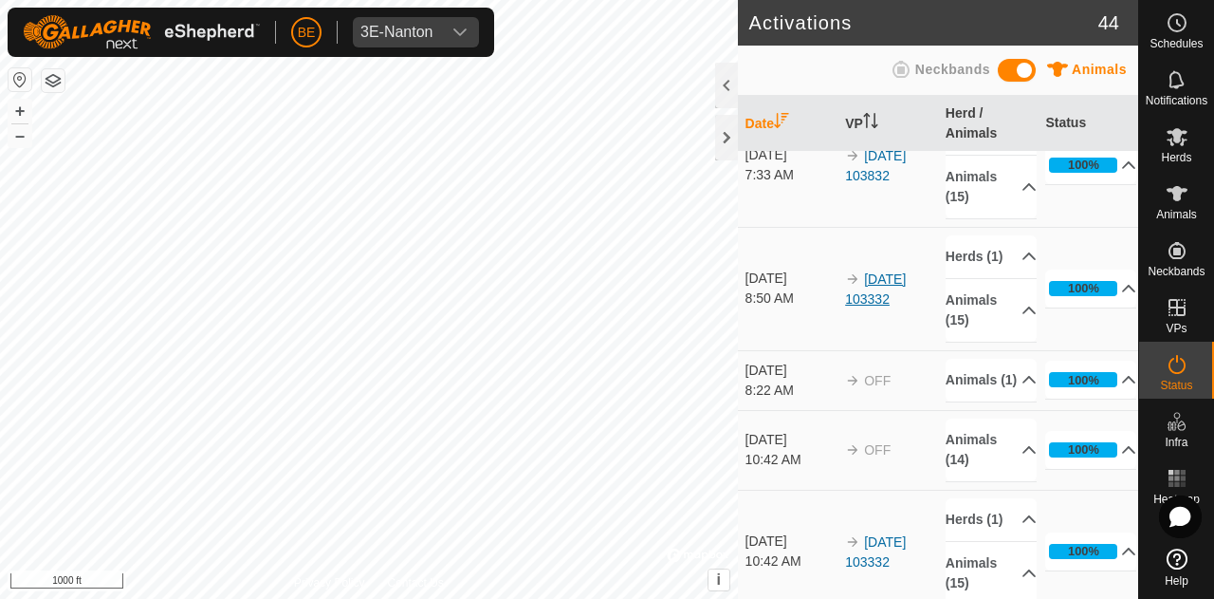
click at [874, 306] on link "[DATE] 103332" at bounding box center [875, 288] width 61 height 35
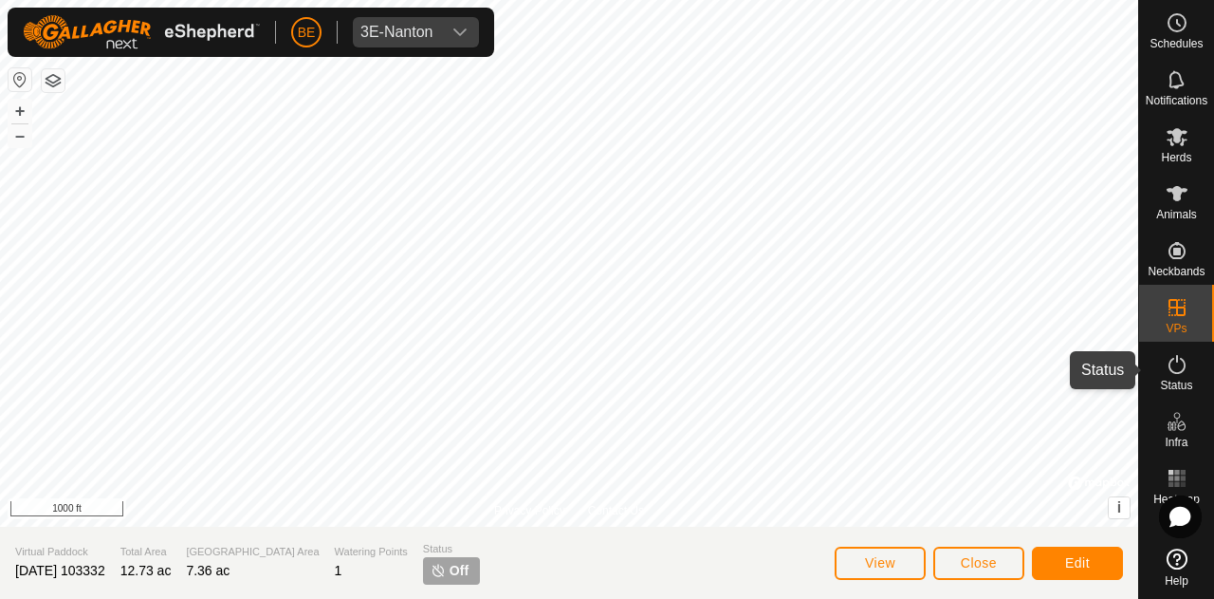
click at [1183, 373] on icon at bounding box center [1177, 364] width 23 height 23
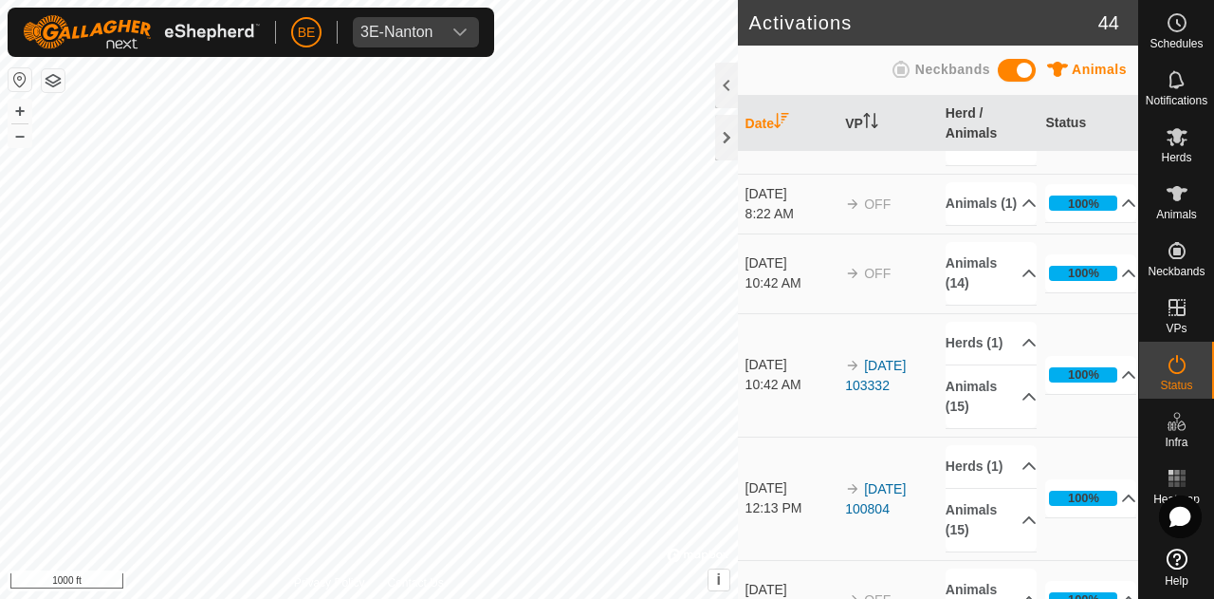
scroll to position [949, 0]
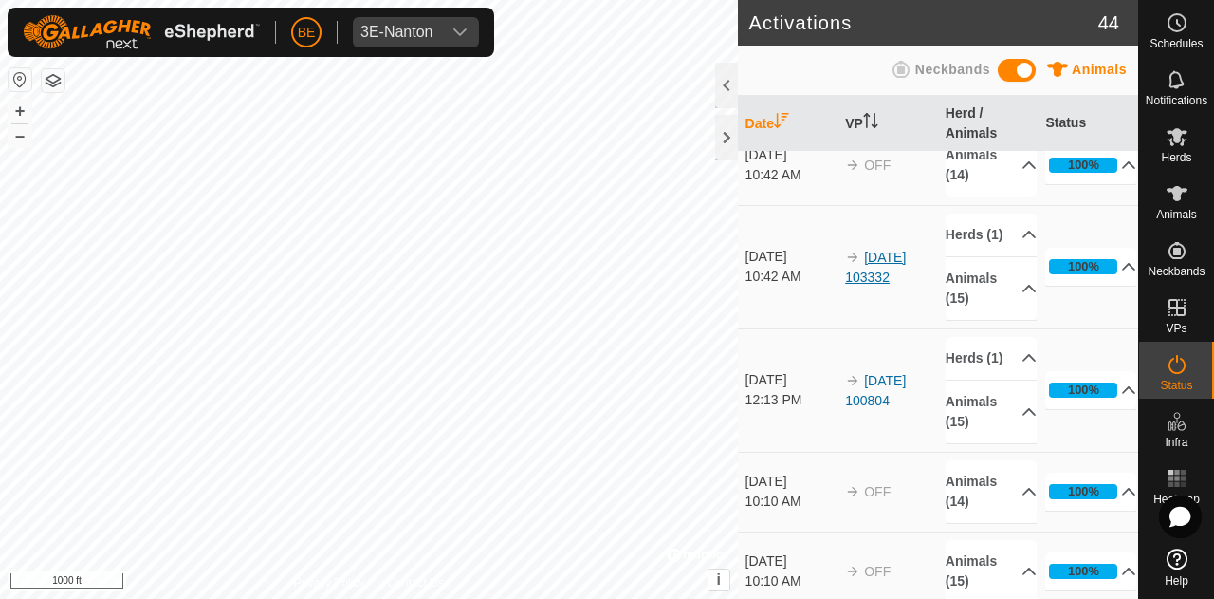
click at [873, 285] on link "[DATE] 103332" at bounding box center [875, 267] width 61 height 35
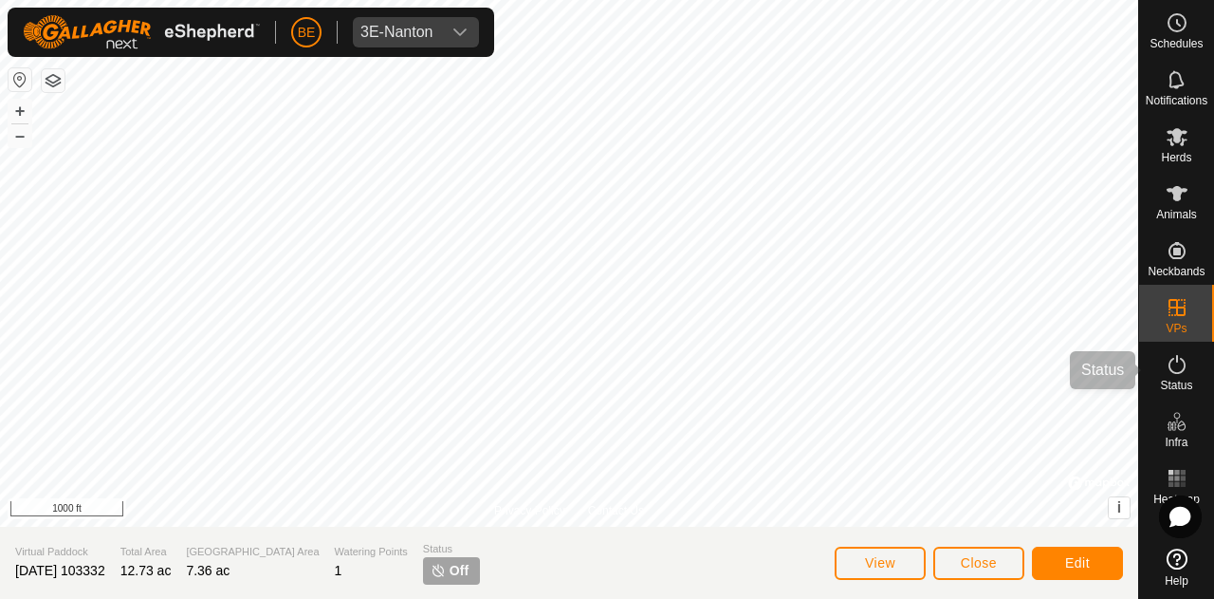
click at [1183, 375] on icon at bounding box center [1177, 364] width 23 height 23
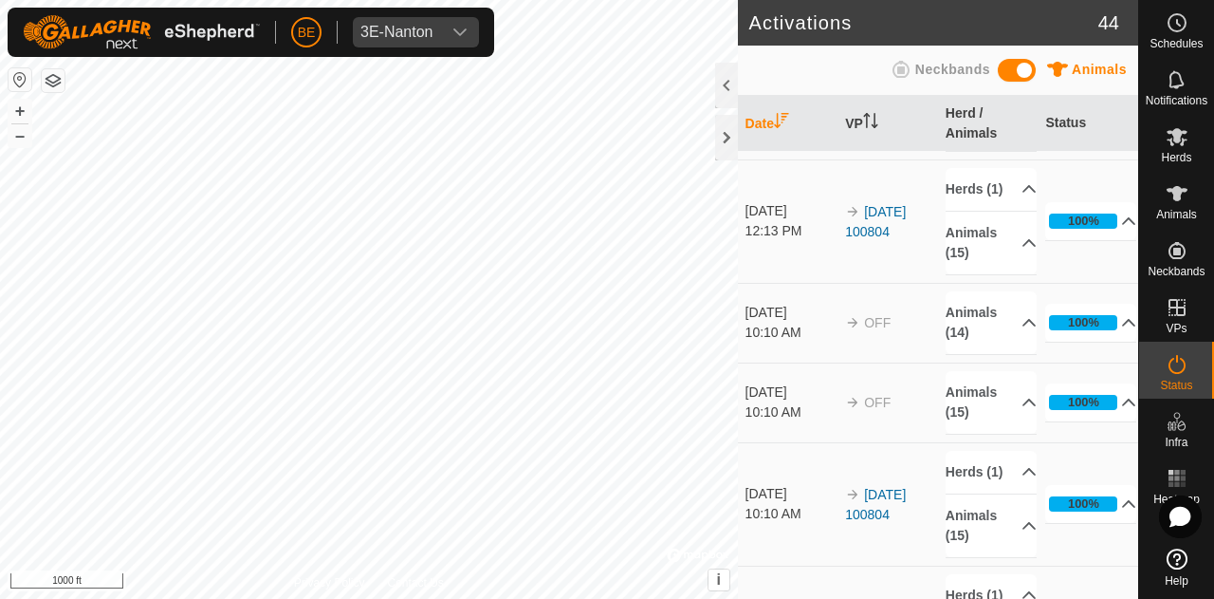
scroll to position [1139, 0]
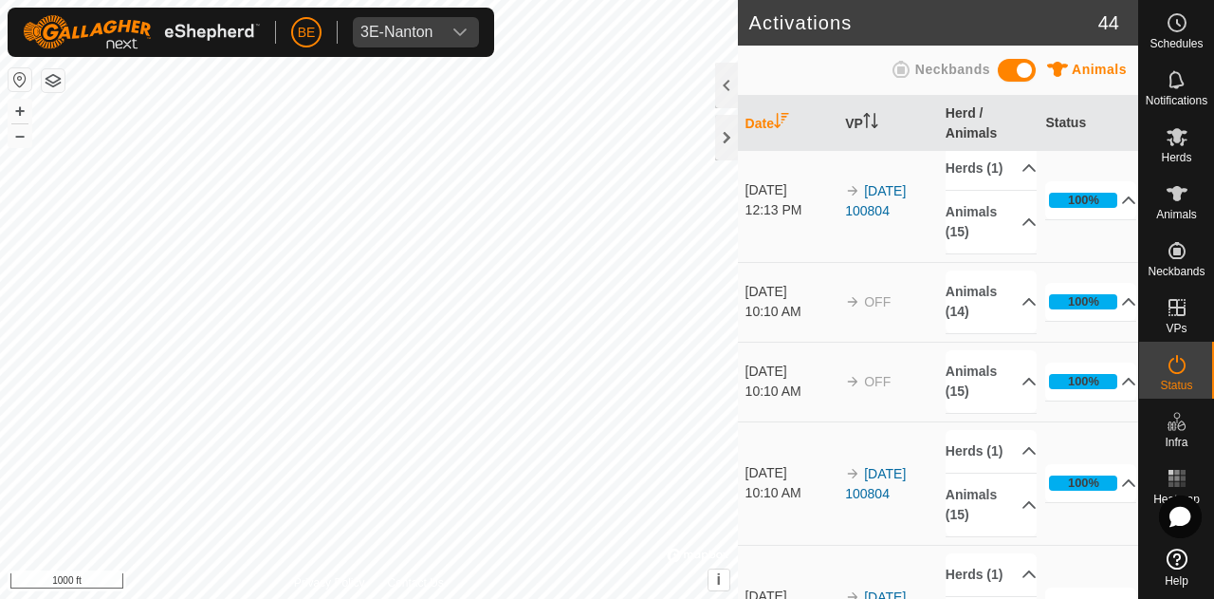
click at [861, 262] on td "[DATE] 100804" at bounding box center [888, 200] width 101 height 123
click at [896, 262] on td "[DATE] 100804" at bounding box center [888, 200] width 101 height 123
click at [883, 218] on link "[DATE] 100804" at bounding box center [875, 200] width 61 height 35
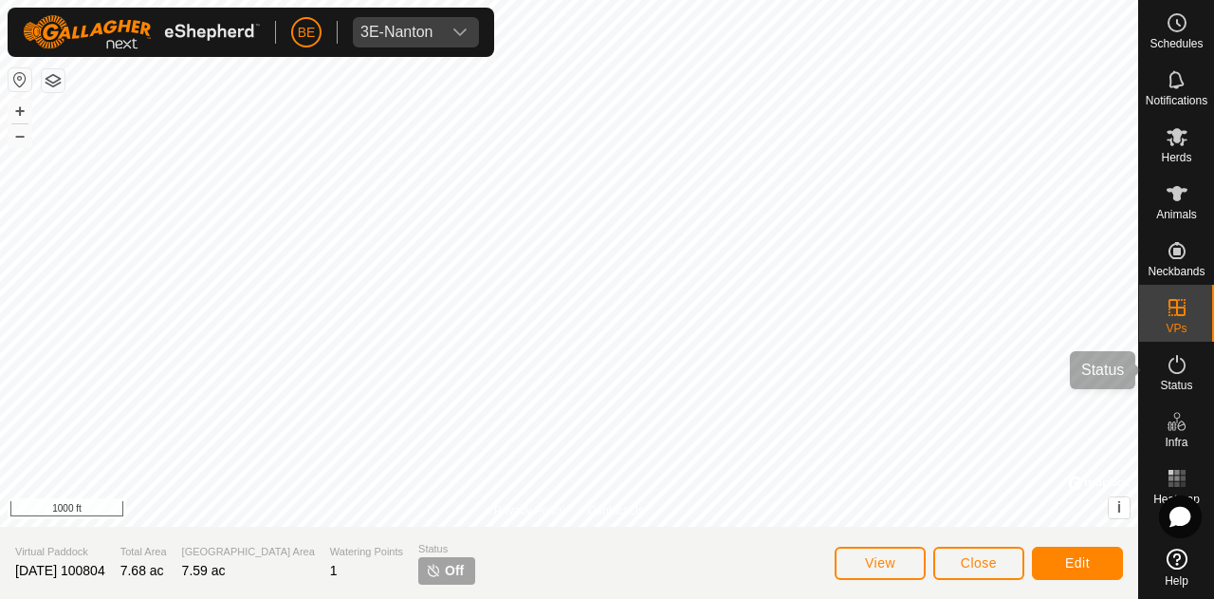
click at [1197, 368] on div "Status" at bounding box center [1176, 370] width 75 height 57
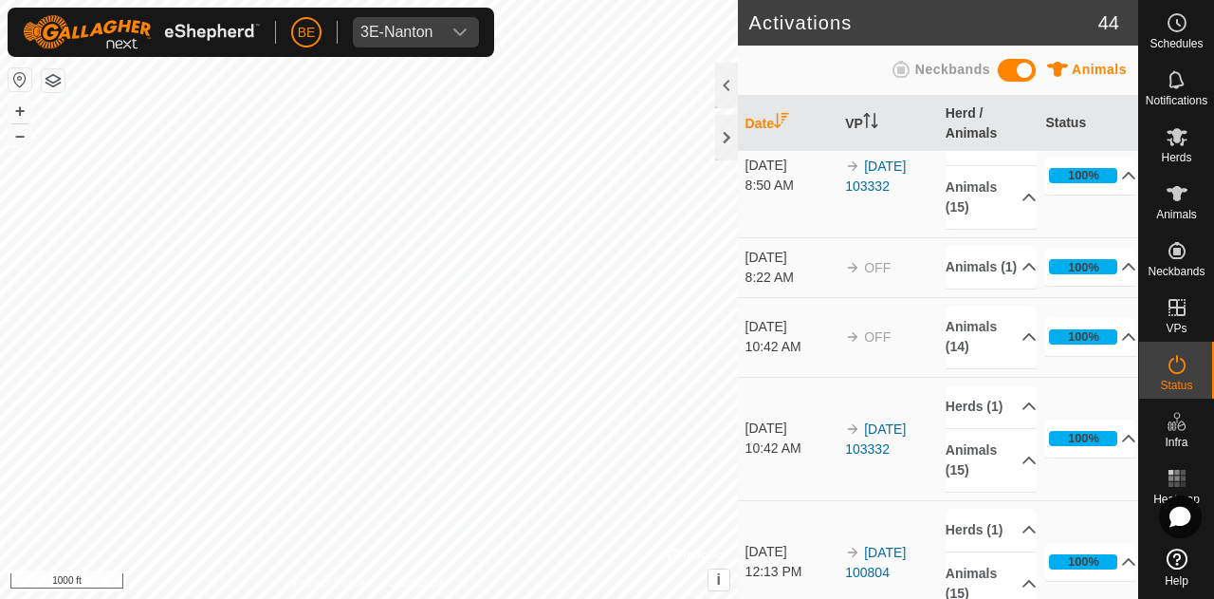
scroll to position [854, 0]
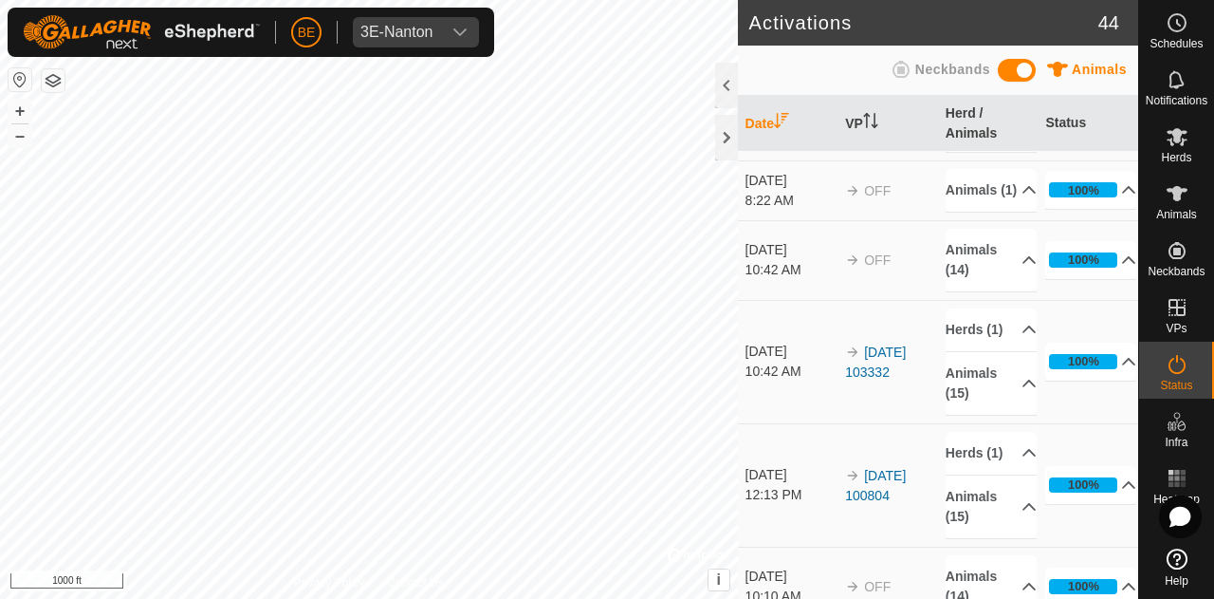
click at [877, 117] on link "[DATE] 103332" at bounding box center [875, 99] width 61 height 35
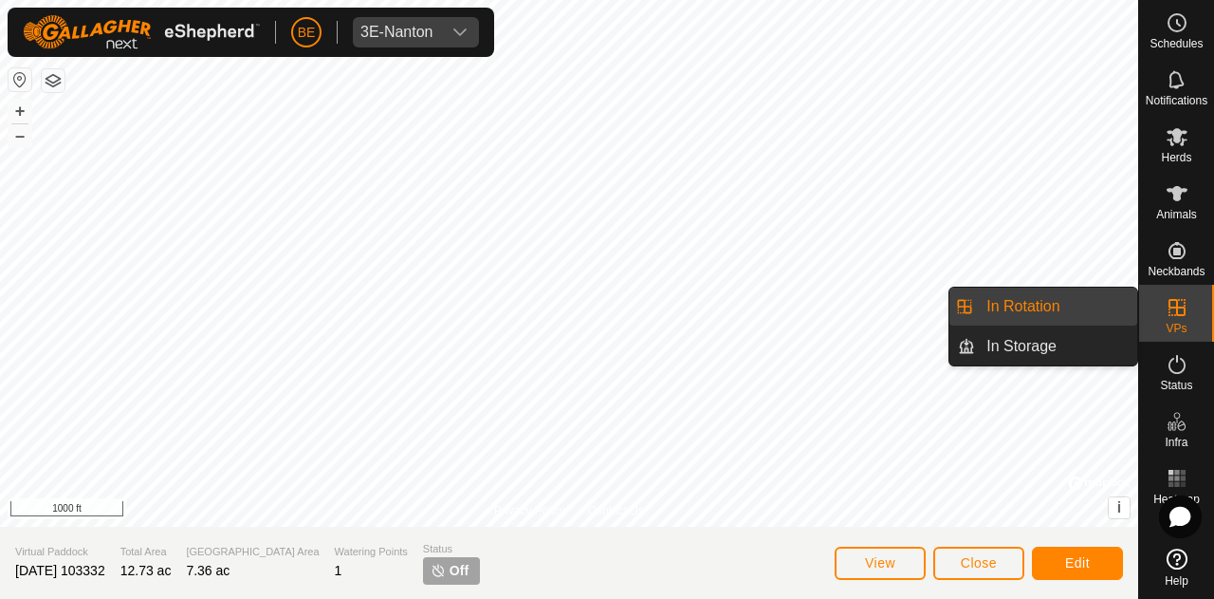
click at [1059, 306] on link "In Rotation" at bounding box center [1056, 306] width 162 height 38
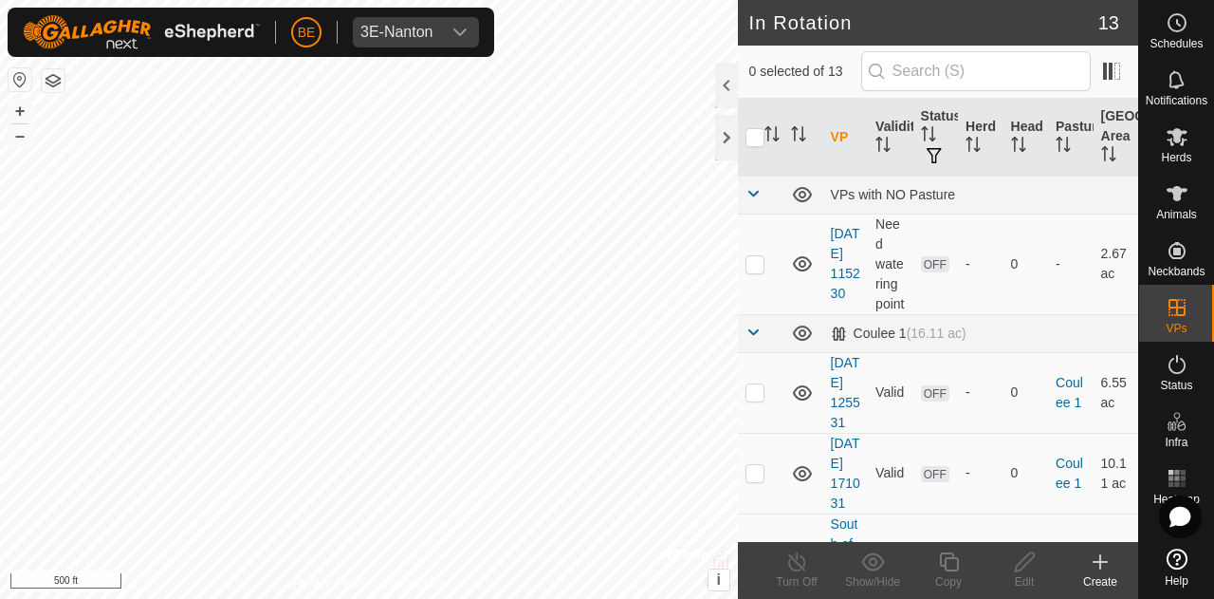
click at [1108, 561] on icon at bounding box center [1100, 561] width 23 height 23
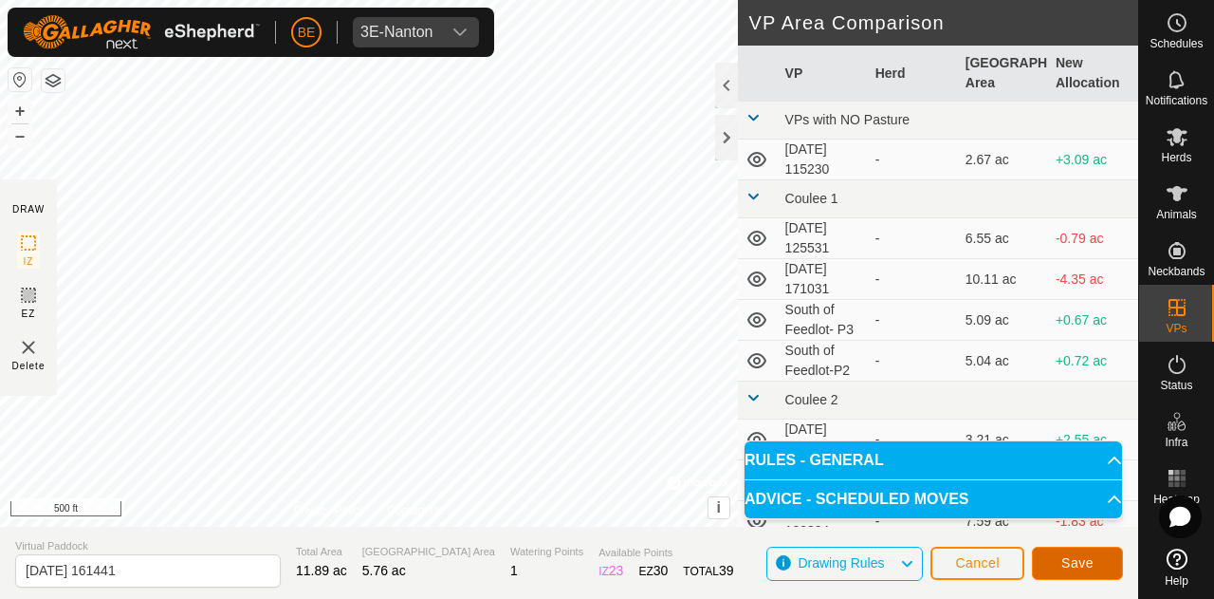
click at [1073, 560] on span "Save" at bounding box center [1078, 562] width 32 height 15
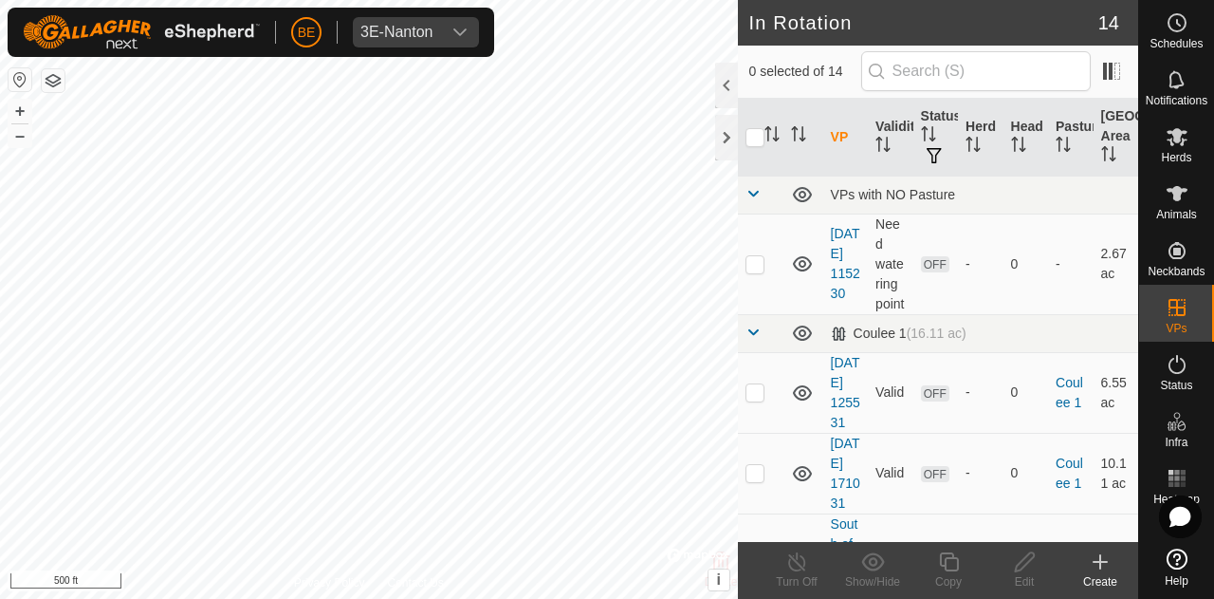
click at [1101, 565] on icon at bounding box center [1101, 561] width 0 height 13
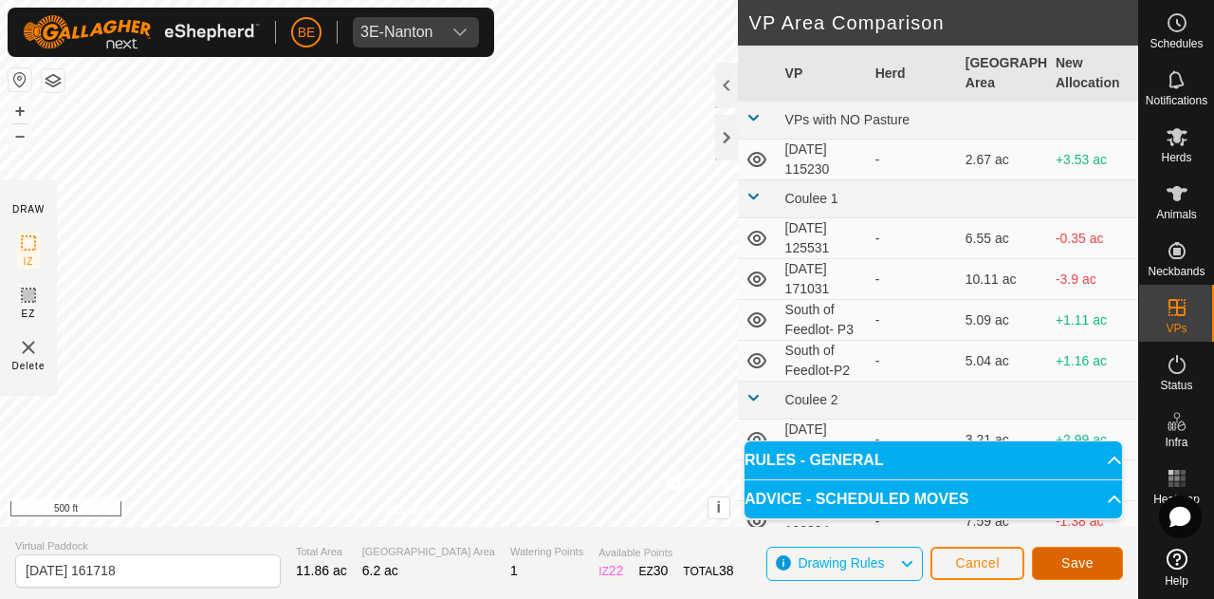
click at [1090, 562] on span "Save" at bounding box center [1078, 562] width 32 height 15
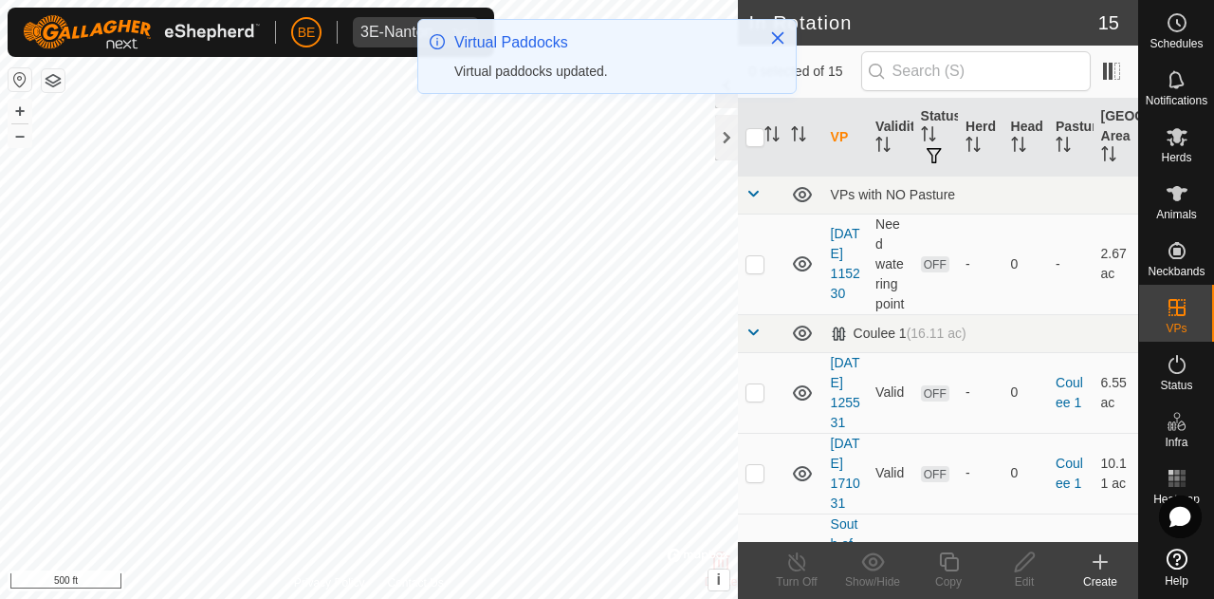
click at [1101, 565] on icon at bounding box center [1101, 561] width 0 height 13
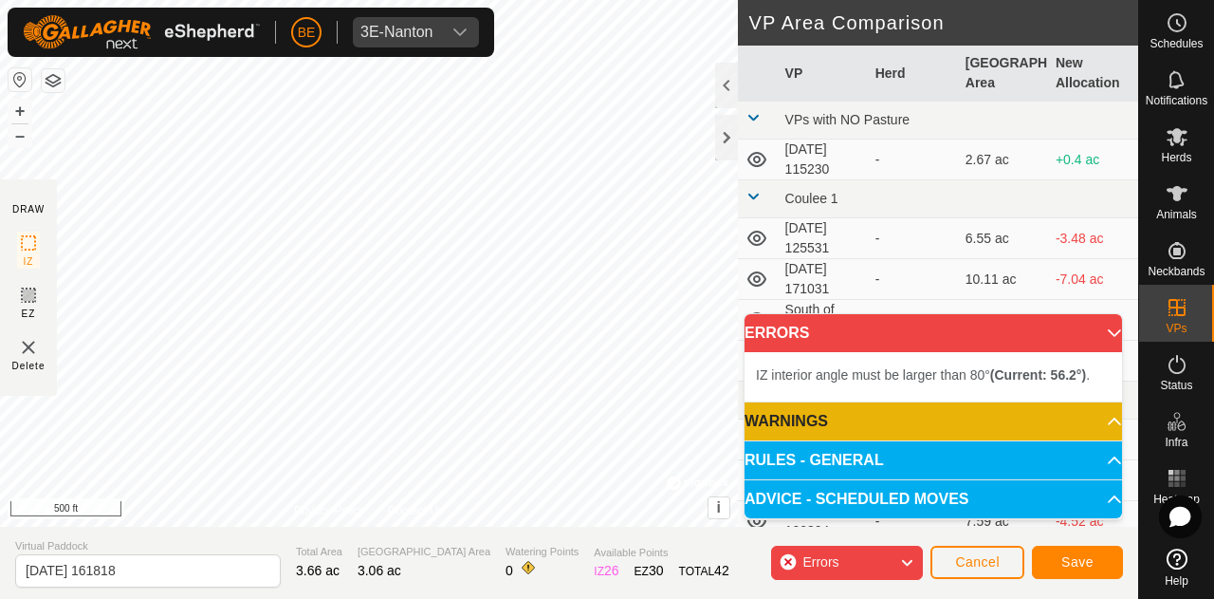
click at [606, 532] on div "DRAW IZ EZ Delete Privacy Policy Contact Us IZ interior angle must be larger th…" at bounding box center [569, 299] width 1139 height 599
click at [639, 364] on div "Privacy Policy Contact Us IZ interior angle must be larger than 80° (Current: 5…" at bounding box center [369, 263] width 738 height 527
click at [23, 134] on button "–" at bounding box center [20, 135] width 23 height 23
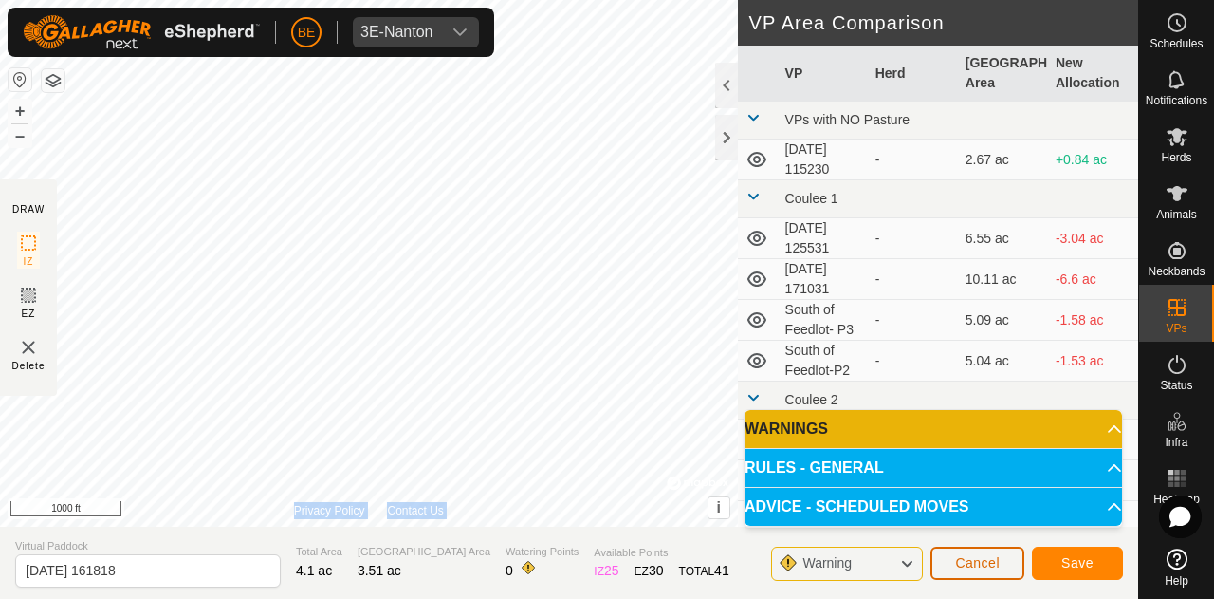
click at [986, 556] on span "Cancel" at bounding box center [977, 562] width 45 height 15
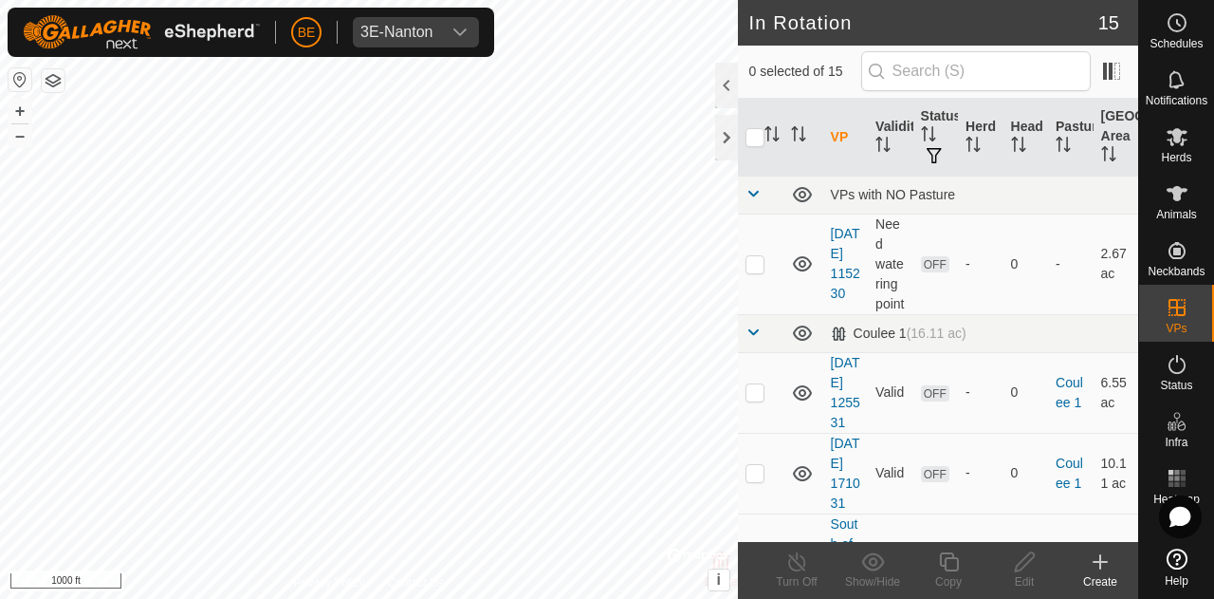
click at [1095, 560] on icon at bounding box center [1100, 561] width 23 height 23
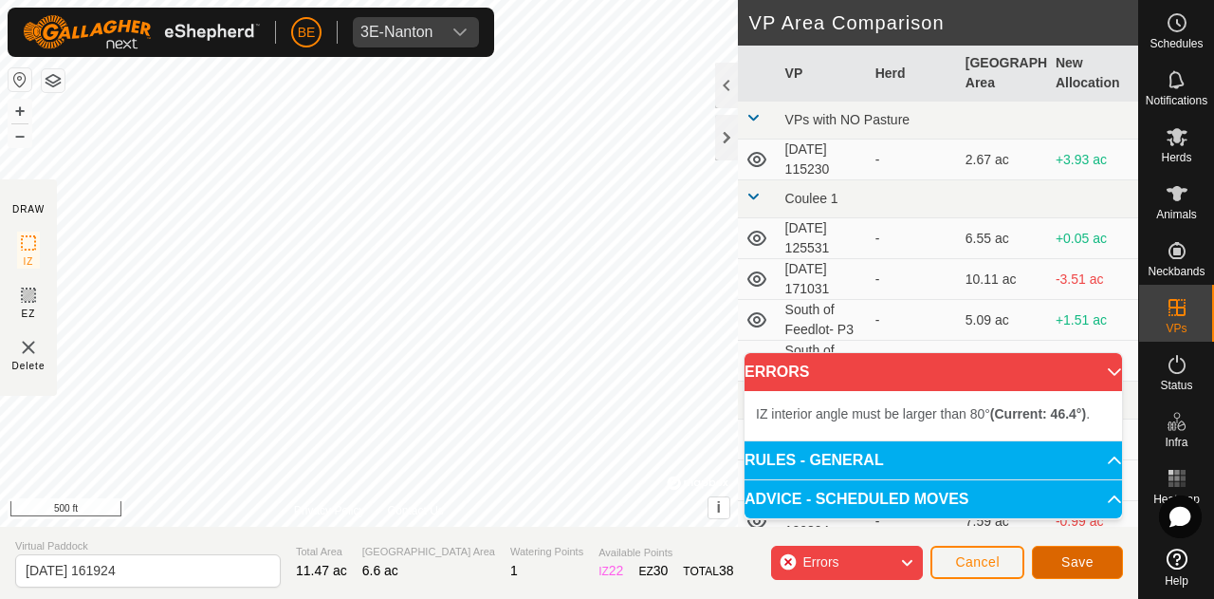
click at [1054, 557] on button "Save" at bounding box center [1077, 562] width 91 height 33
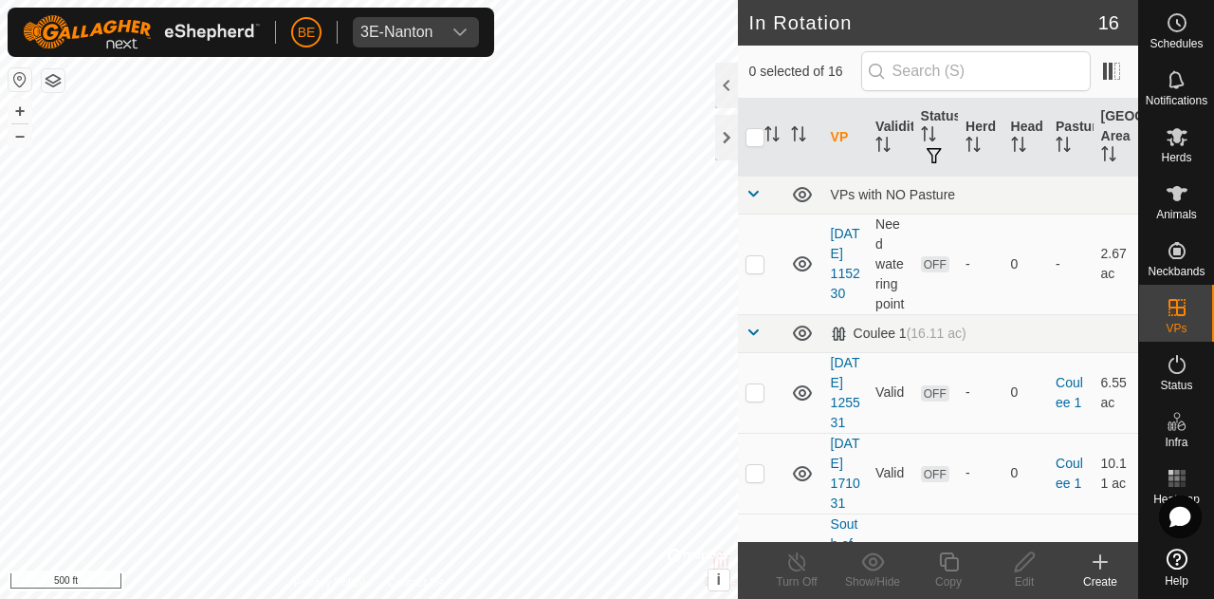
click at [1110, 576] on div "Create" at bounding box center [1101, 581] width 76 height 17
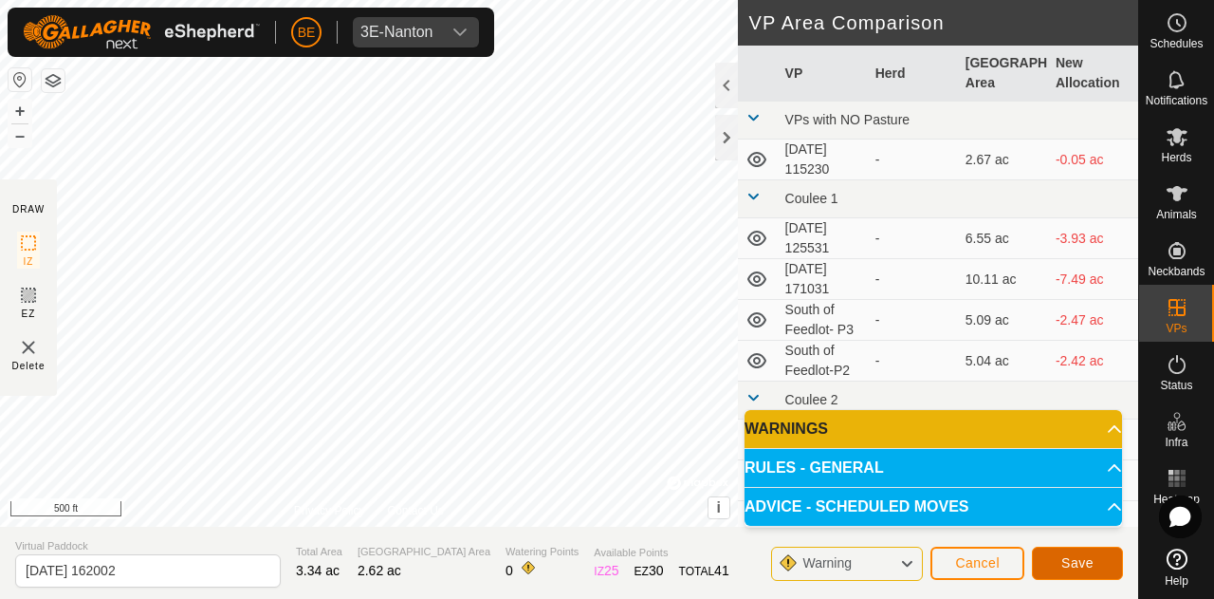
click at [1066, 559] on span "Save" at bounding box center [1078, 562] width 32 height 15
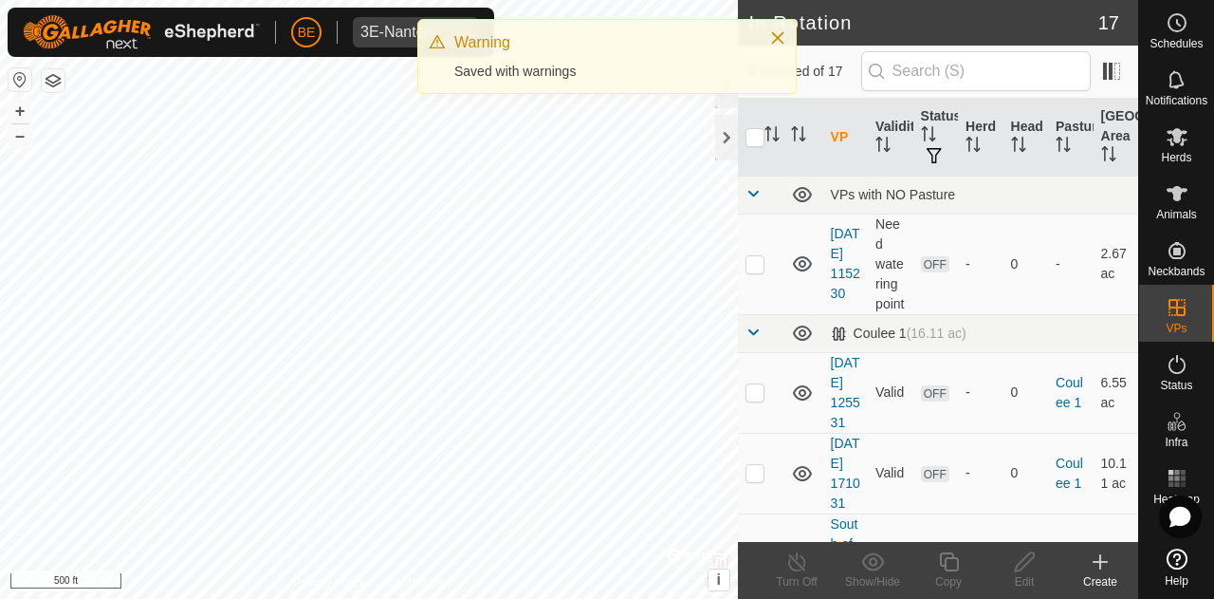
click at [1084, 564] on create-svg-icon at bounding box center [1101, 561] width 76 height 23
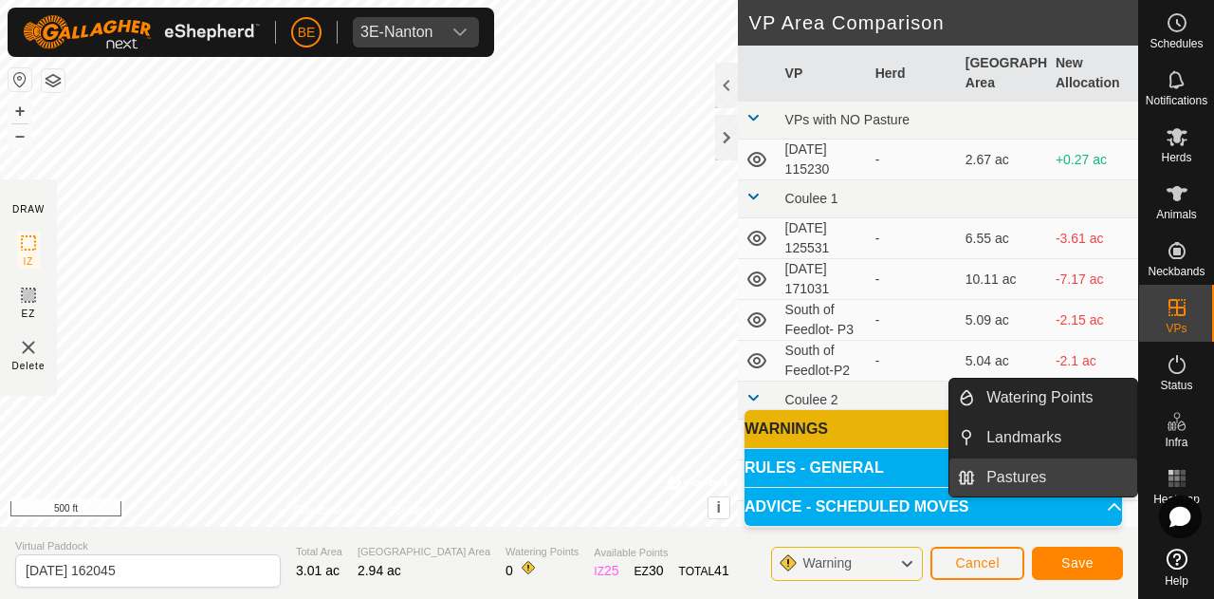
click at [1031, 470] on link "Pastures" at bounding box center [1056, 477] width 162 height 38
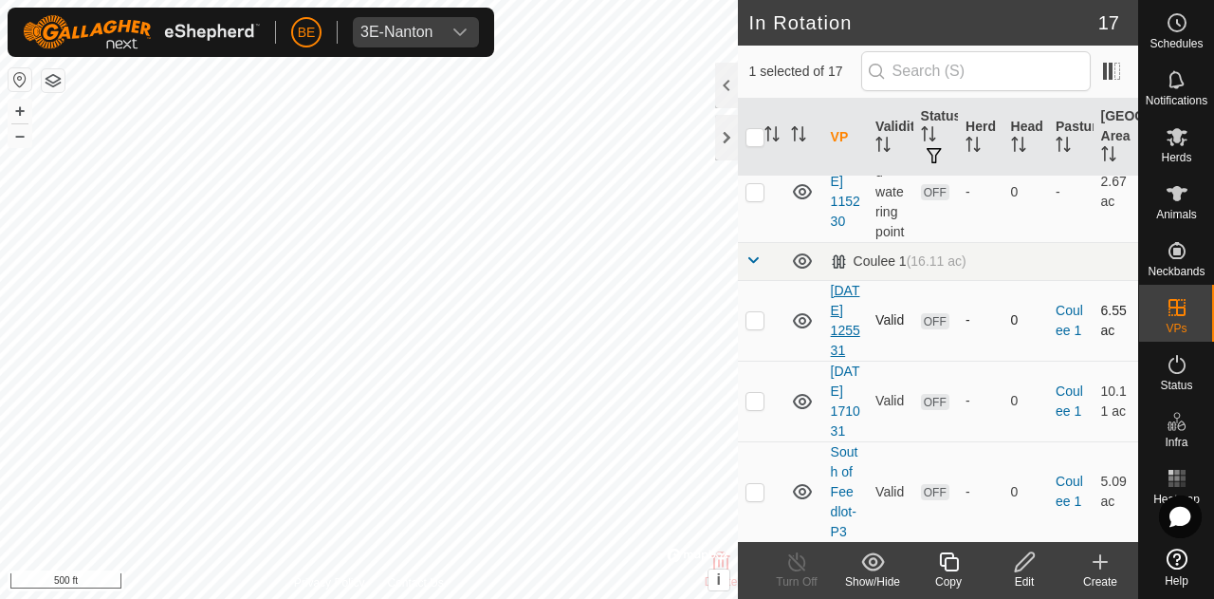
scroll to position [95, 0]
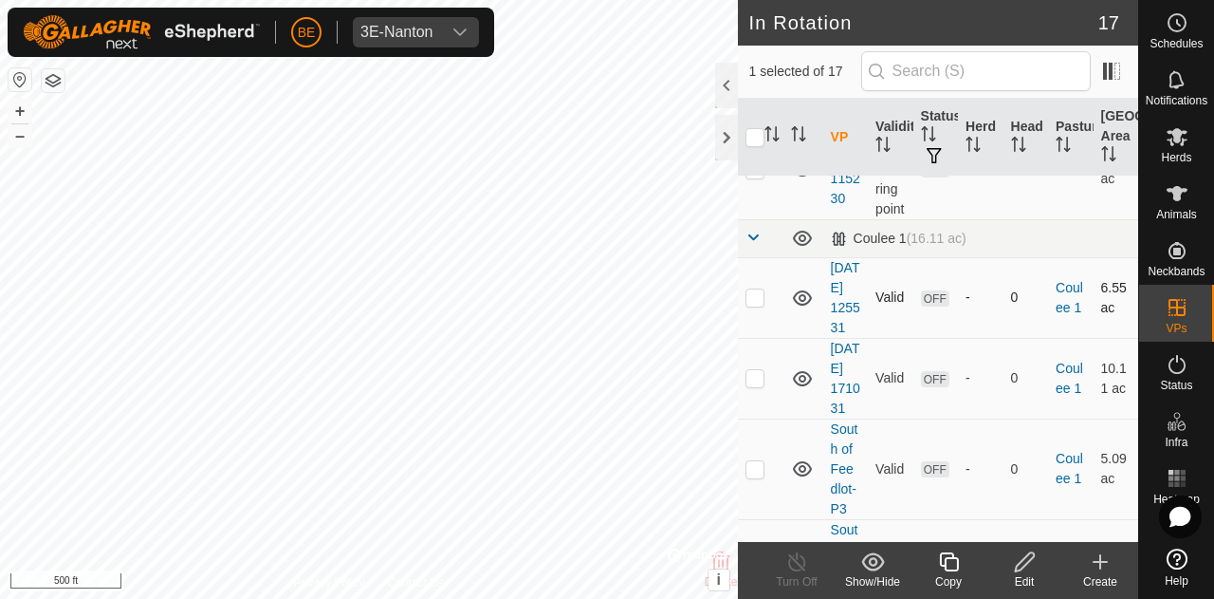
click at [758, 305] on p-checkbox at bounding box center [755, 296] width 19 height 15
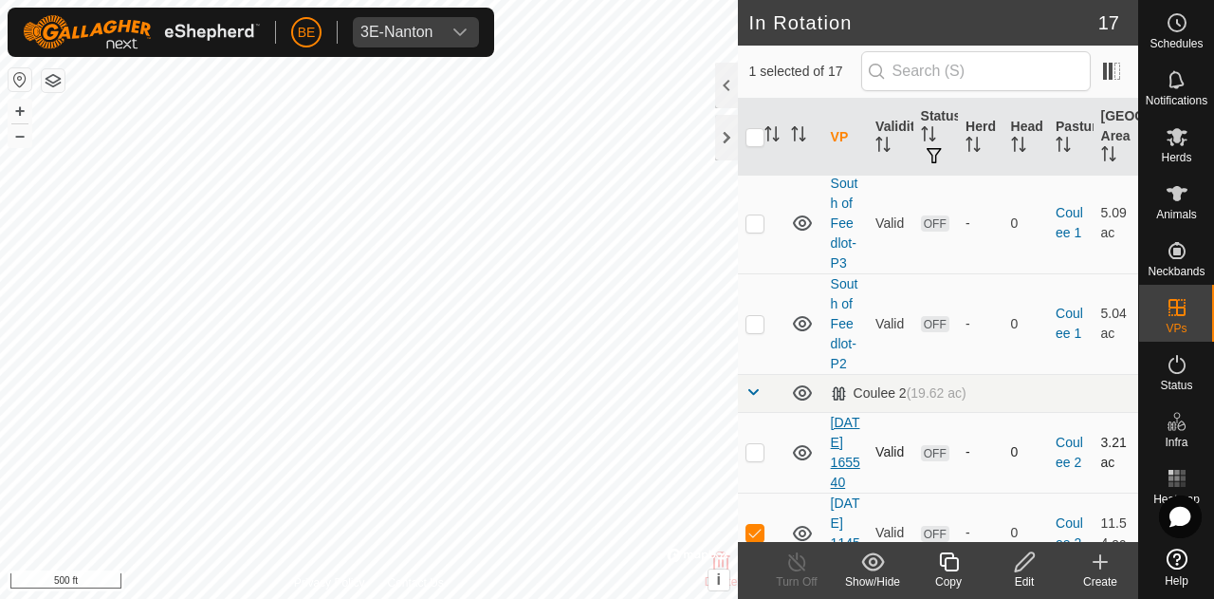
scroll to position [569, 0]
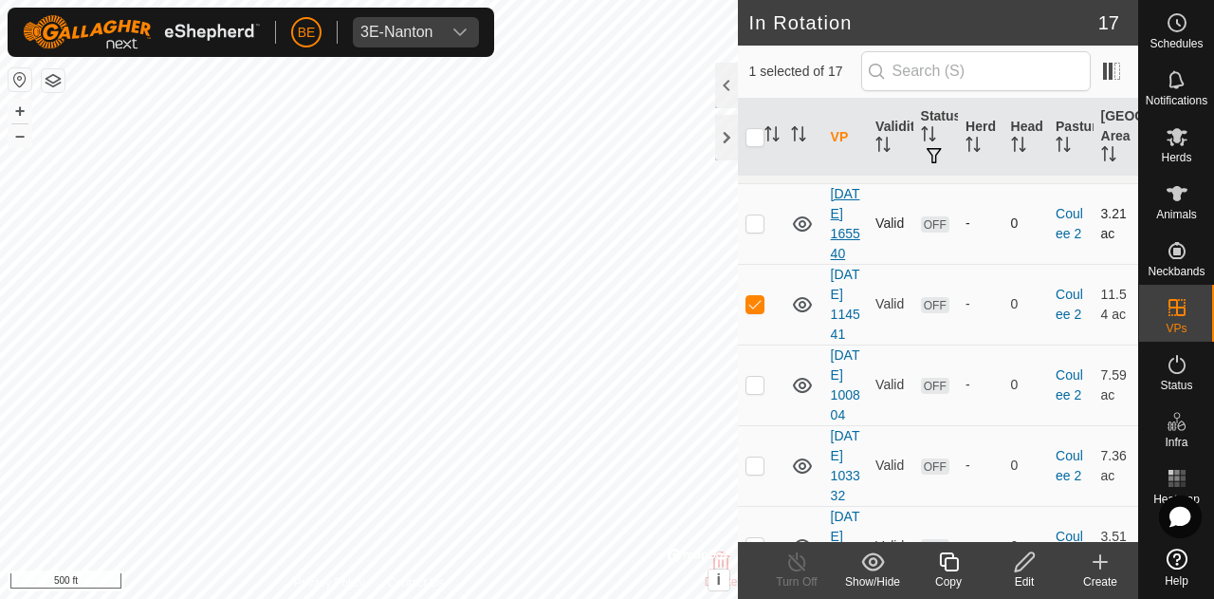
checkbox input "true"
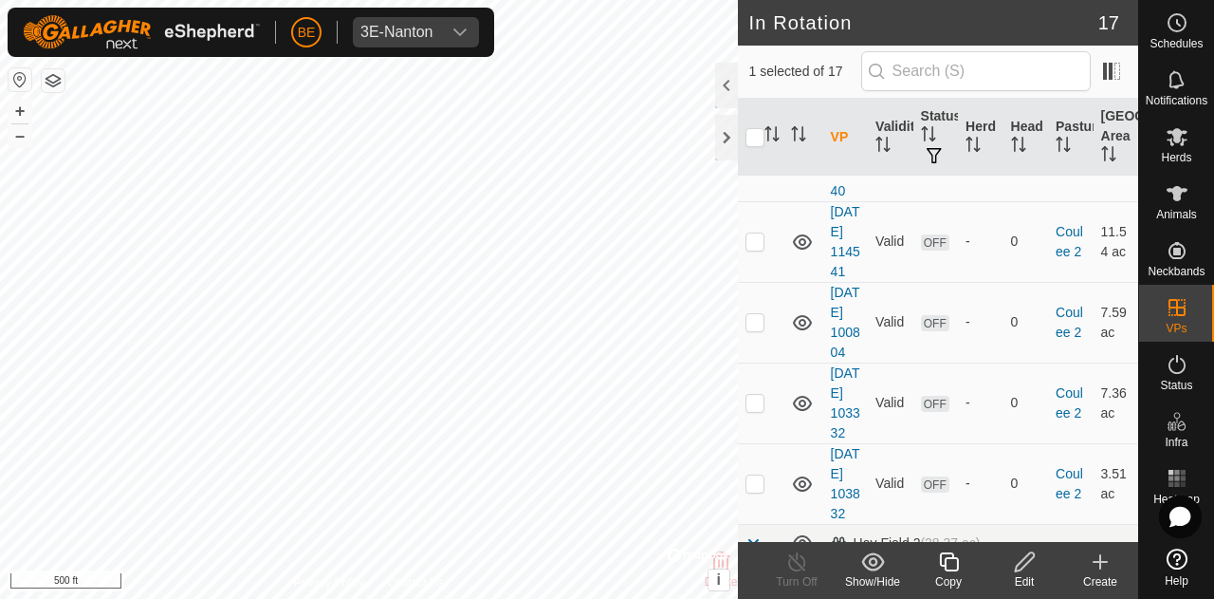
scroll to position [759, 0]
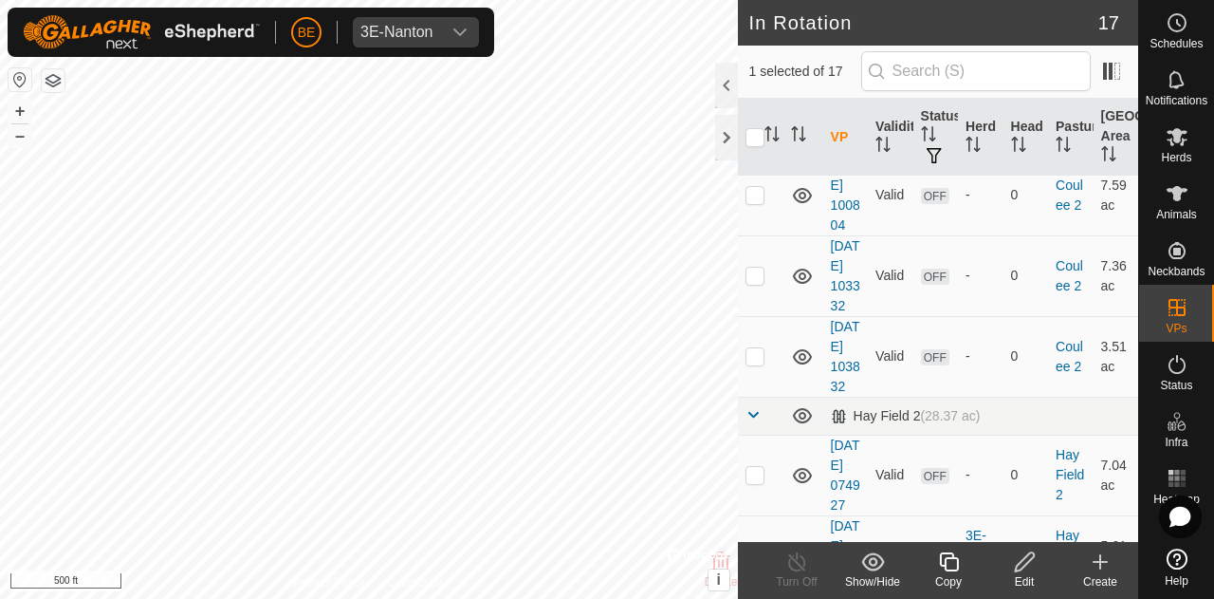
click at [752, 121] on p-checkbox at bounding box center [755, 113] width 19 height 15
checkbox input "false"
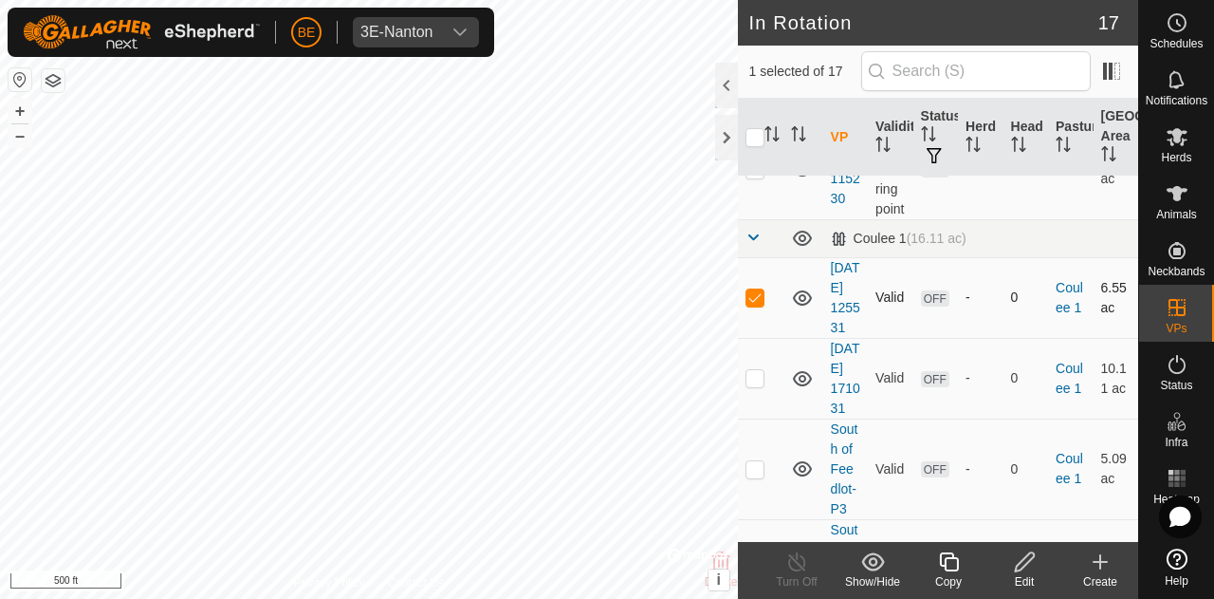
scroll to position [190, 0]
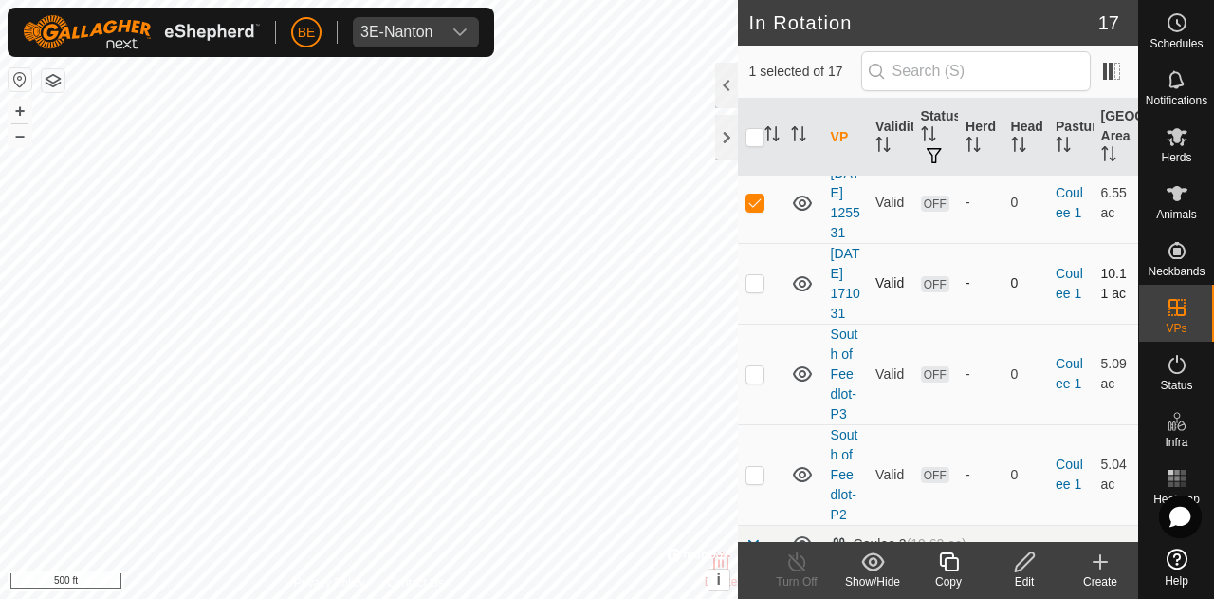
click at [746, 290] on p-checkbox at bounding box center [755, 282] width 19 height 15
click at [757, 324] on td at bounding box center [761, 283] width 46 height 81
checkbox input "false"
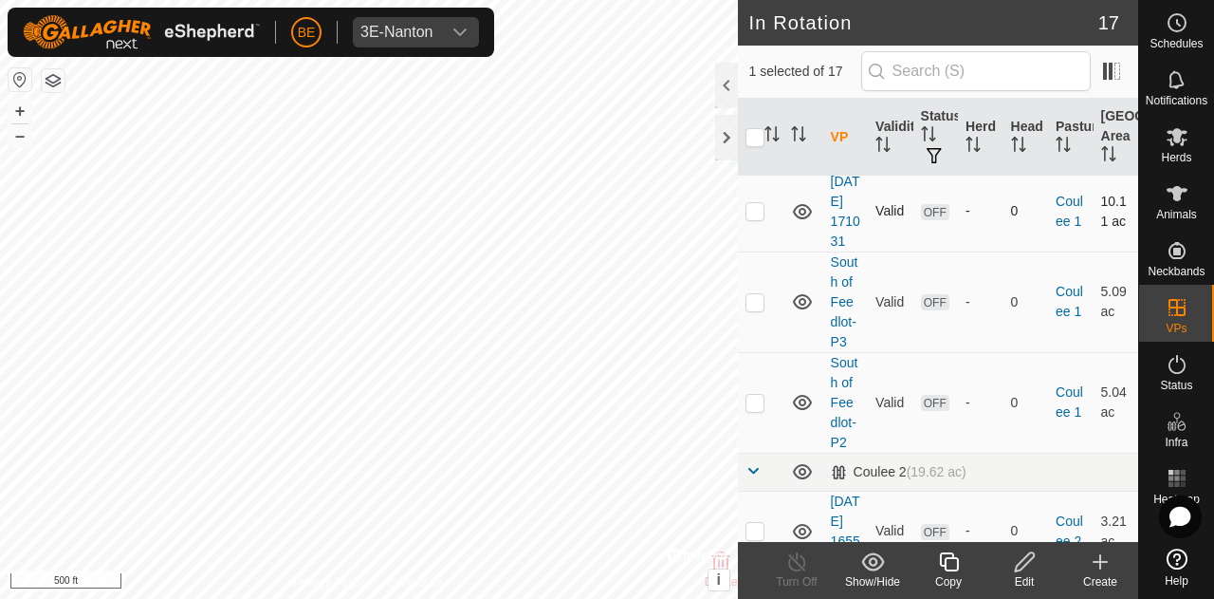
scroll to position [285, 0]
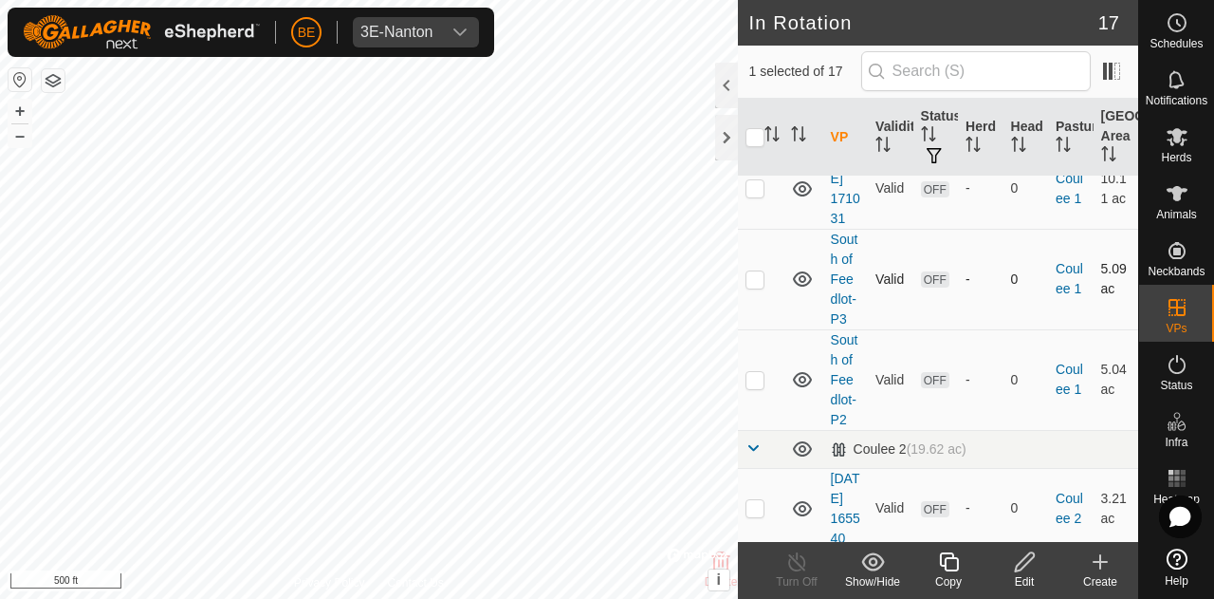
click at [754, 287] on p-checkbox at bounding box center [755, 278] width 19 height 15
checkbox input "true"
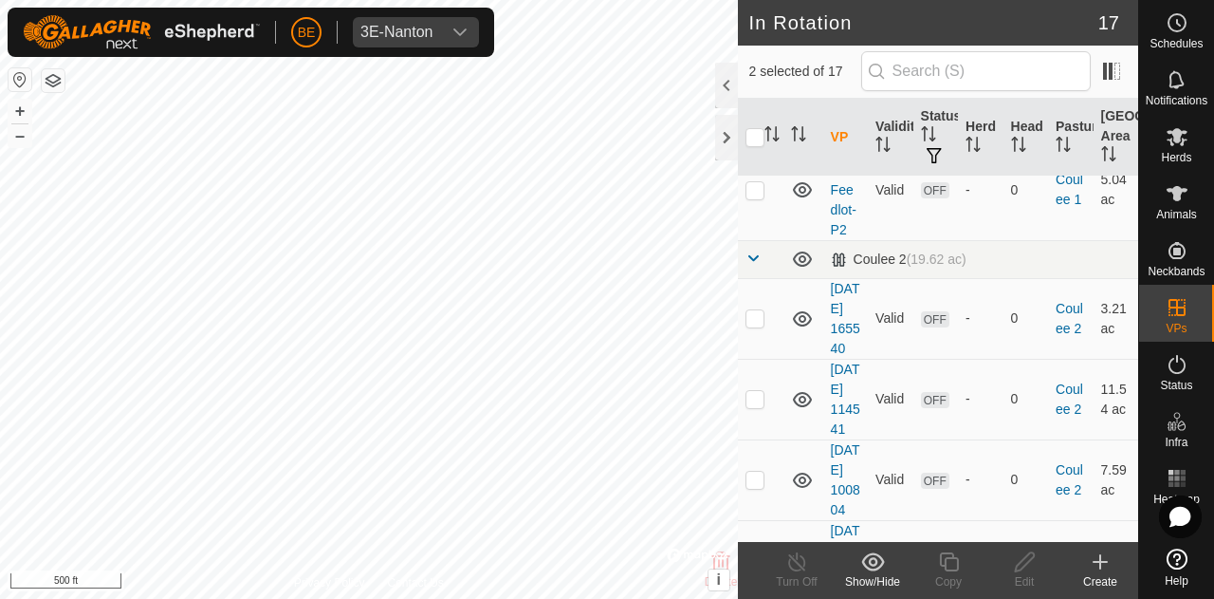
scroll to position [380, 0]
